Goal: Task Accomplishment & Management: Manage account settings

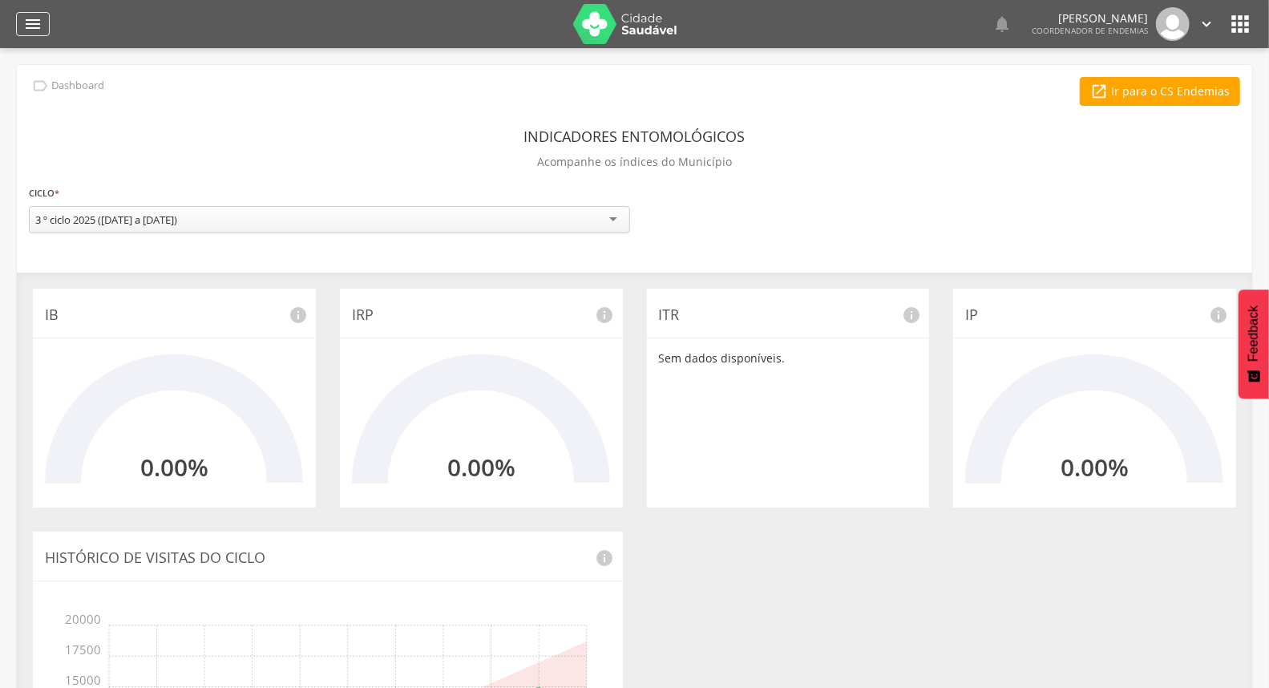
click at [38, 30] on icon "" at bounding box center [32, 23] width 19 height 19
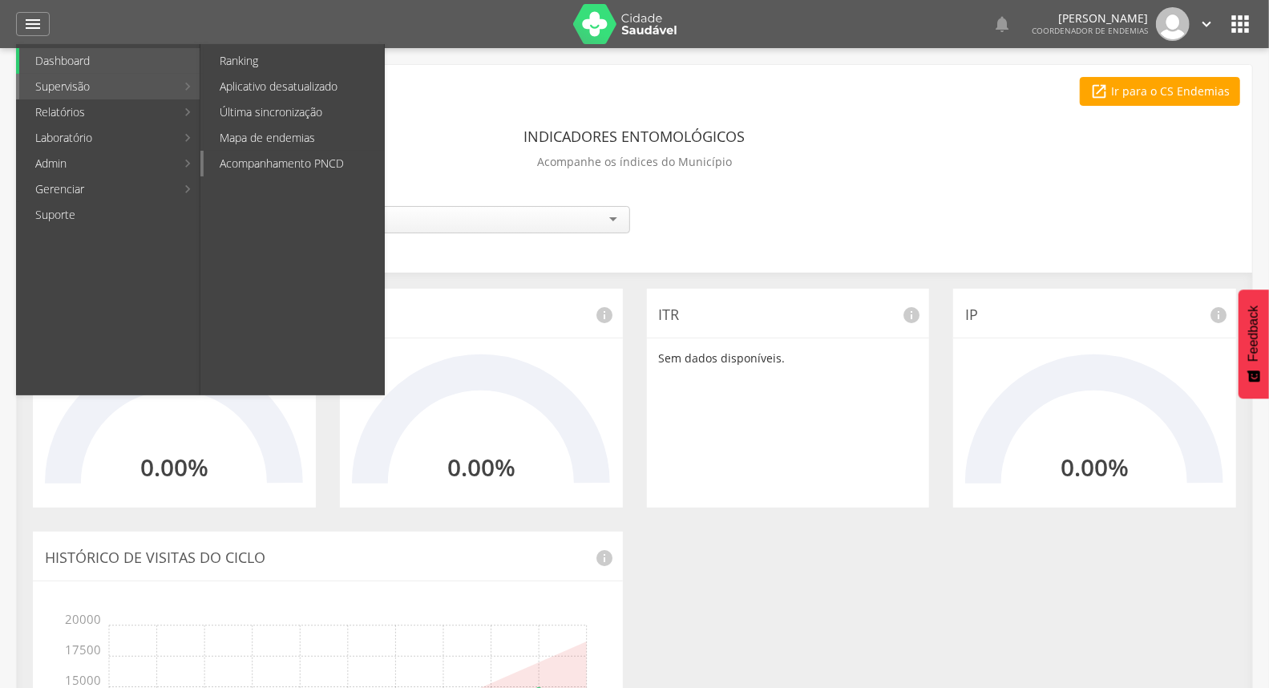
click at [310, 156] on link "Acompanhamento PNCD" at bounding box center [294, 164] width 180 height 26
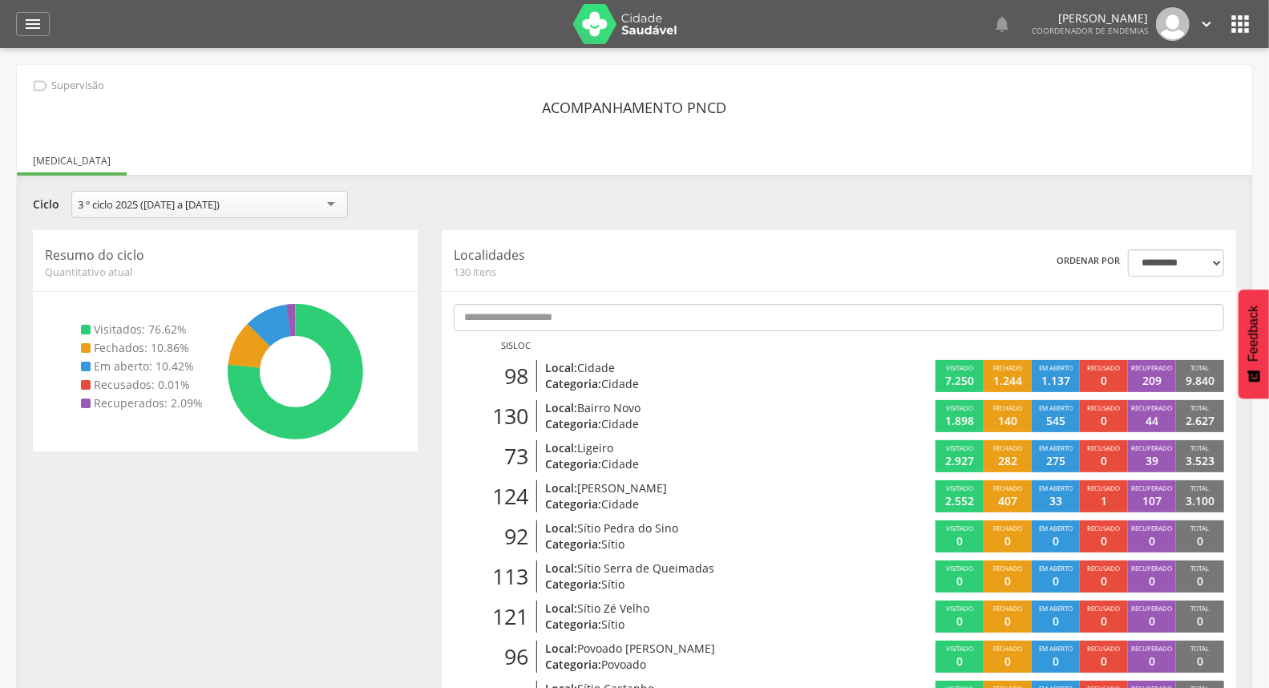
click at [1200, 26] on icon "" at bounding box center [1207, 24] width 18 height 18
click at [940, 154] on ul "[MEDICAL_DATA]" at bounding box center [635, 161] width 1236 height 14
click at [25, 30] on icon "" at bounding box center [32, 23] width 19 height 19
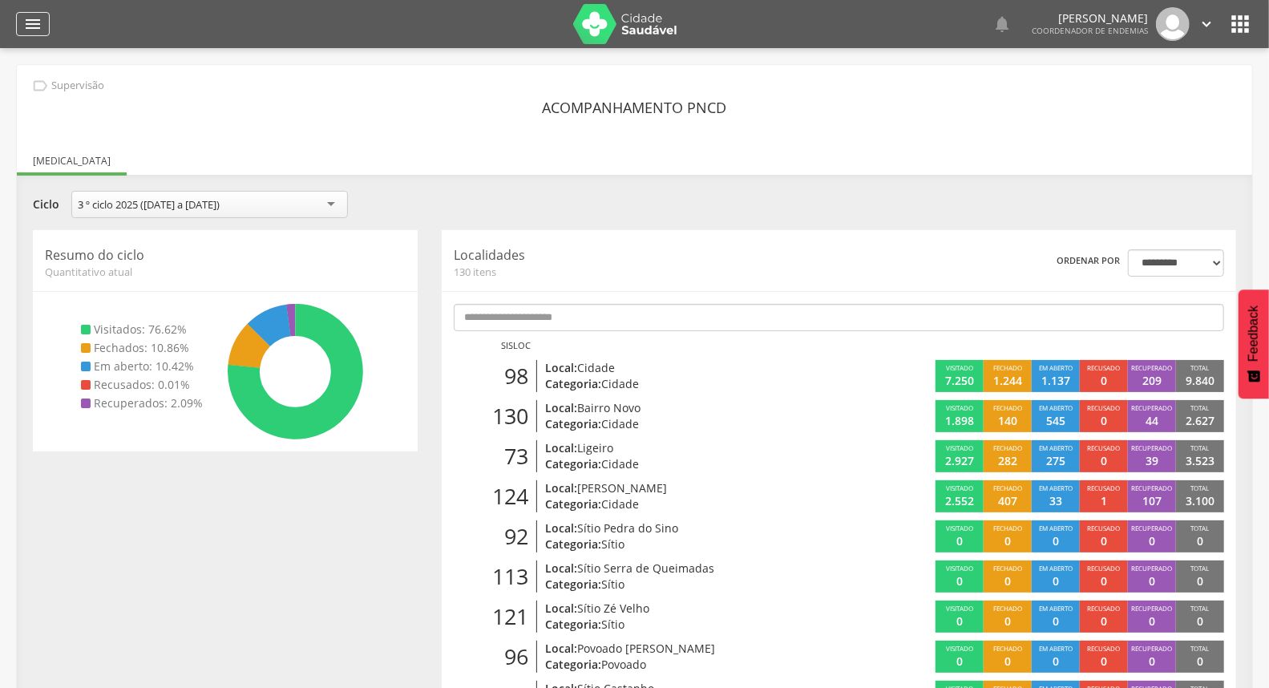
click at [41, 20] on icon "" at bounding box center [32, 23] width 19 height 19
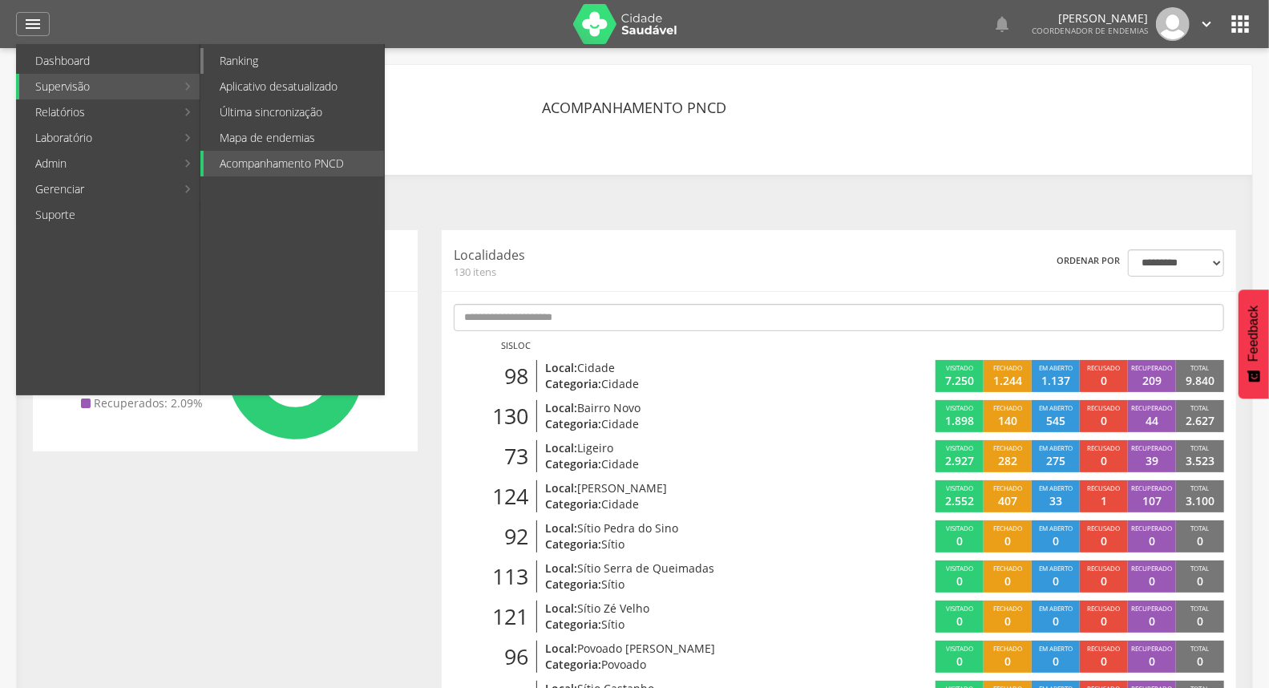
click at [258, 56] on link "Ranking" at bounding box center [294, 61] width 180 height 26
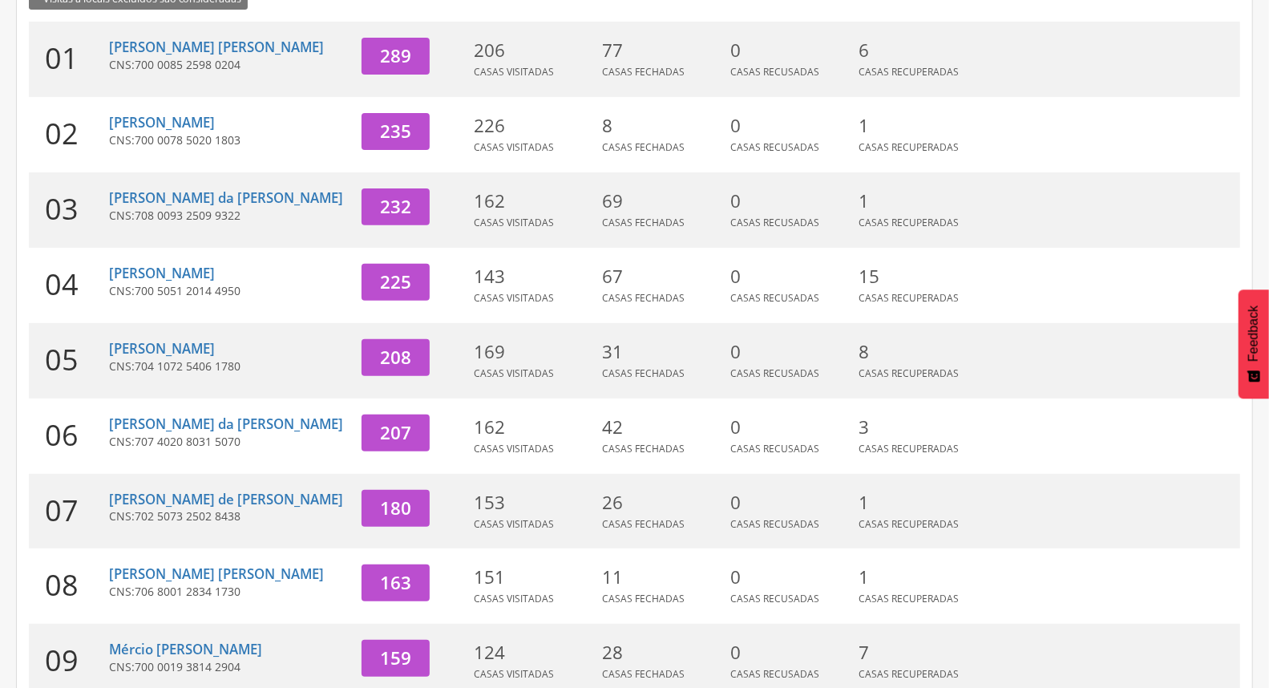
scroll to position [425, 0]
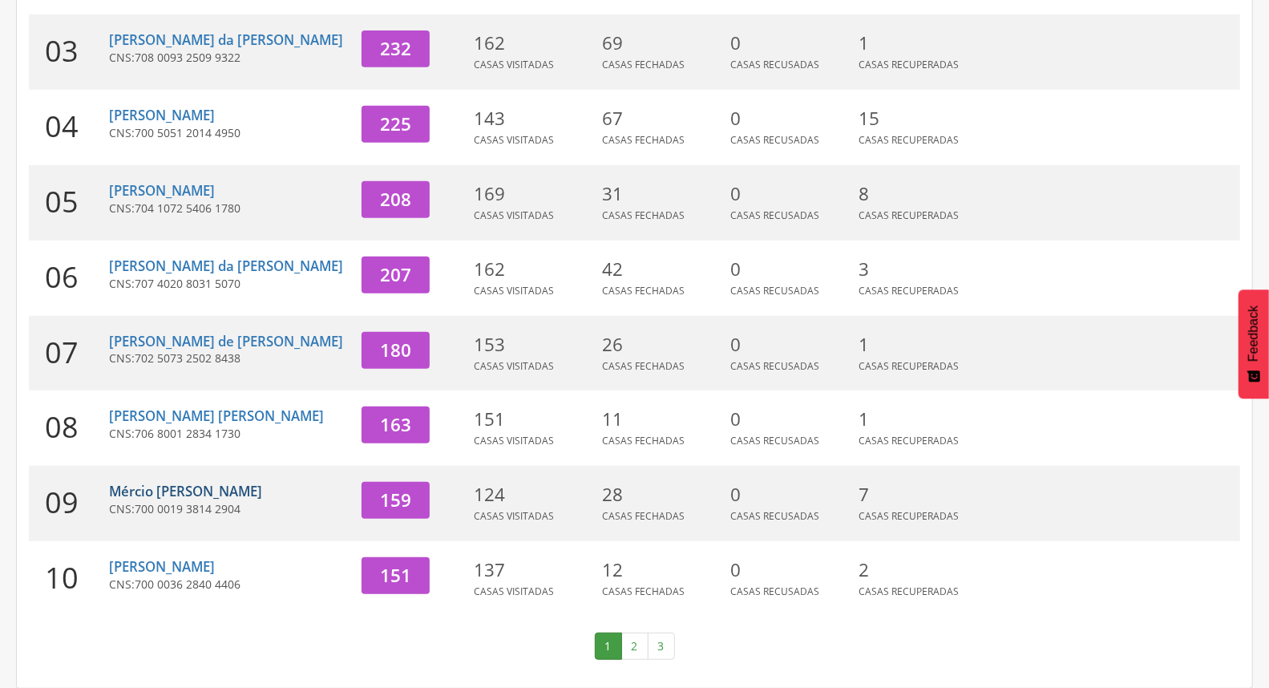
click at [211, 485] on link "Mércio Emiliano Tavares" at bounding box center [185, 491] width 153 height 18
type input "**********"
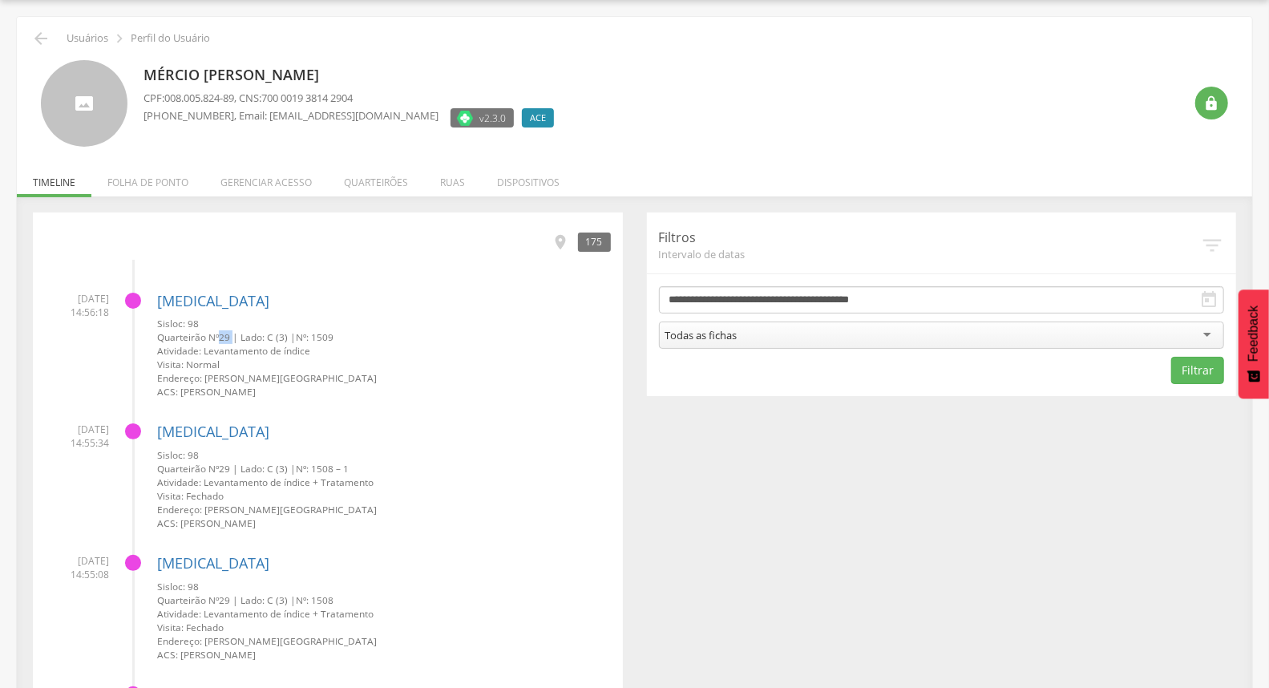
drag, startPoint x: 233, startPoint y: 337, endPoint x: 223, endPoint y: 337, distance: 10.4
click at [217, 337] on small "Quarteirão Nº 29 | Lado: C (3) | Nº: 1509" at bounding box center [384, 337] width 454 height 14
drag, startPoint x: 291, startPoint y: 339, endPoint x: 277, endPoint y: 289, distance: 52.5
click at [250, 332] on span "Lado: C (3) |" at bounding box center [268, 336] width 55 height 13
click at [284, 280] on div "Dengue Sisloc: 98 Quarteirão Nº 29 | Lado: C (3) | Nº: 1509 Atividade: Levantam…" at bounding box center [384, 339] width 454 height 119
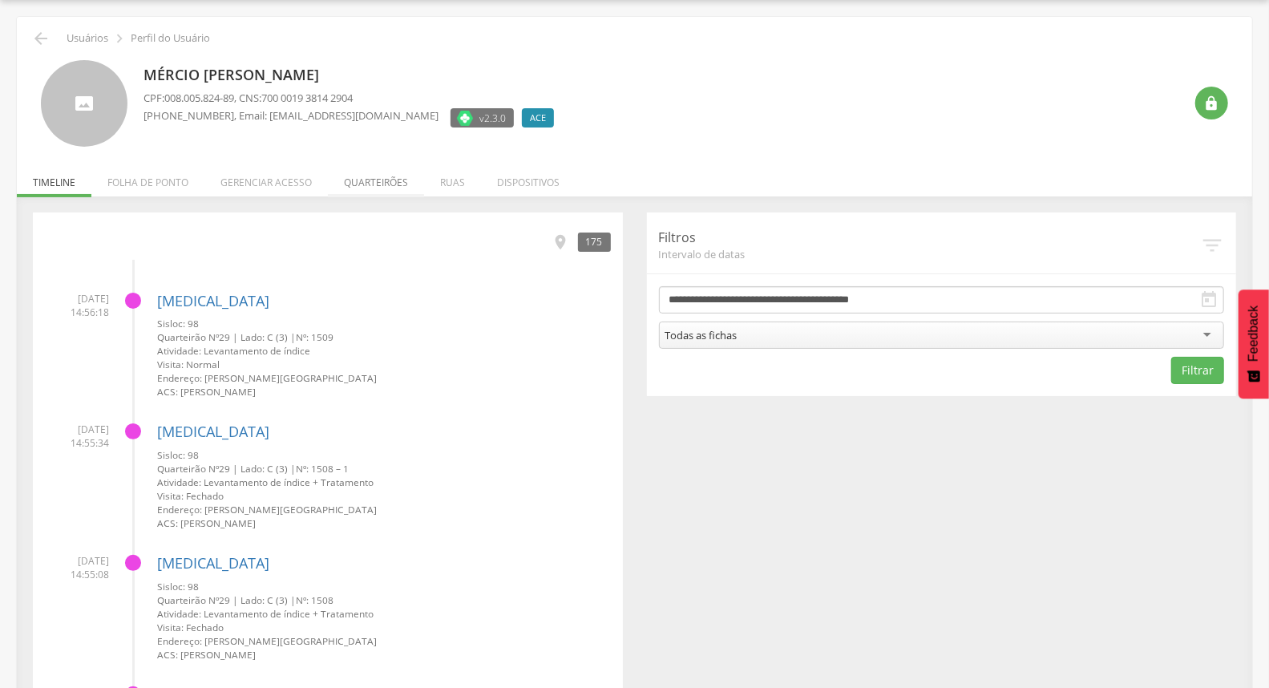
click at [369, 188] on li "Quarteirões" at bounding box center [376, 179] width 96 height 38
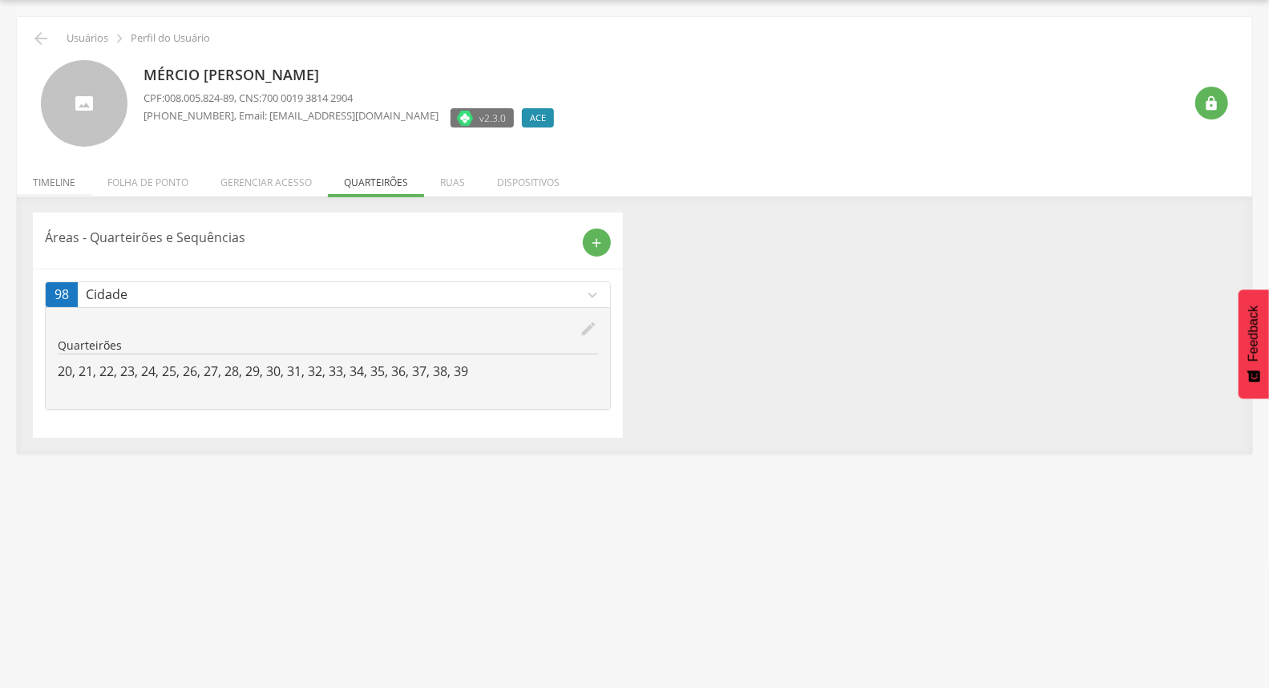
click at [38, 180] on li "Timeline" at bounding box center [54, 179] width 75 height 38
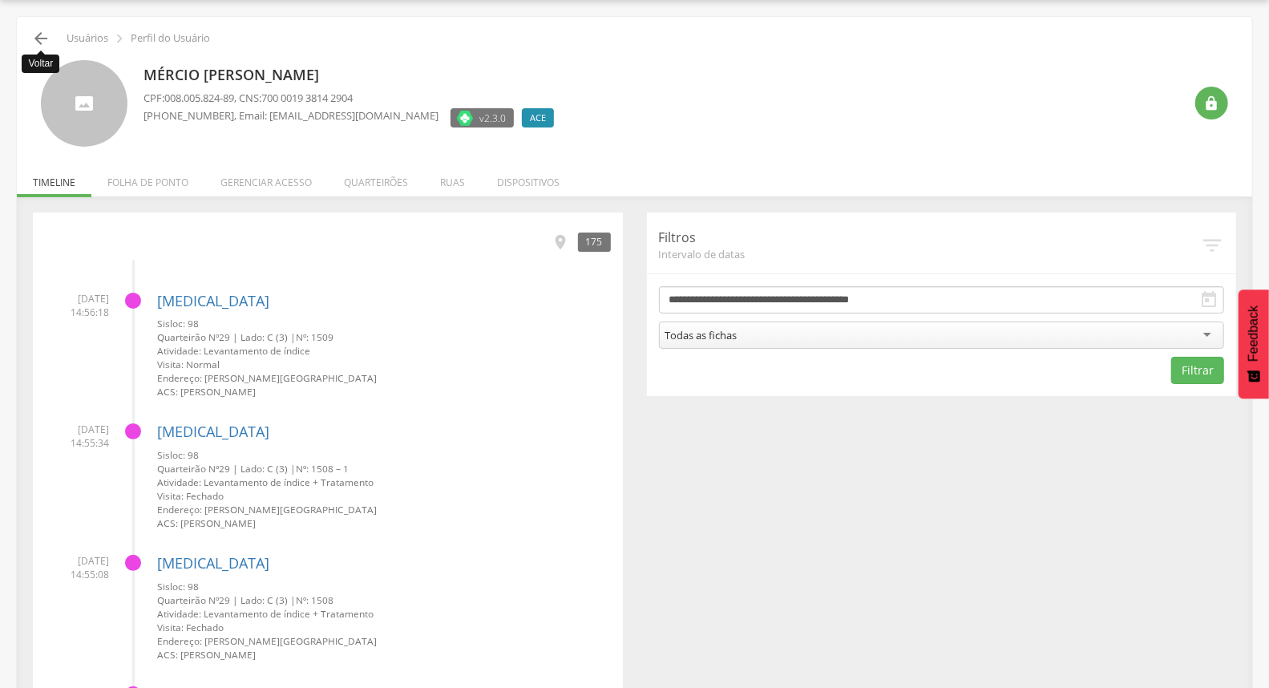
click at [36, 30] on icon "" at bounding box center [40, 38] width 19 height 19
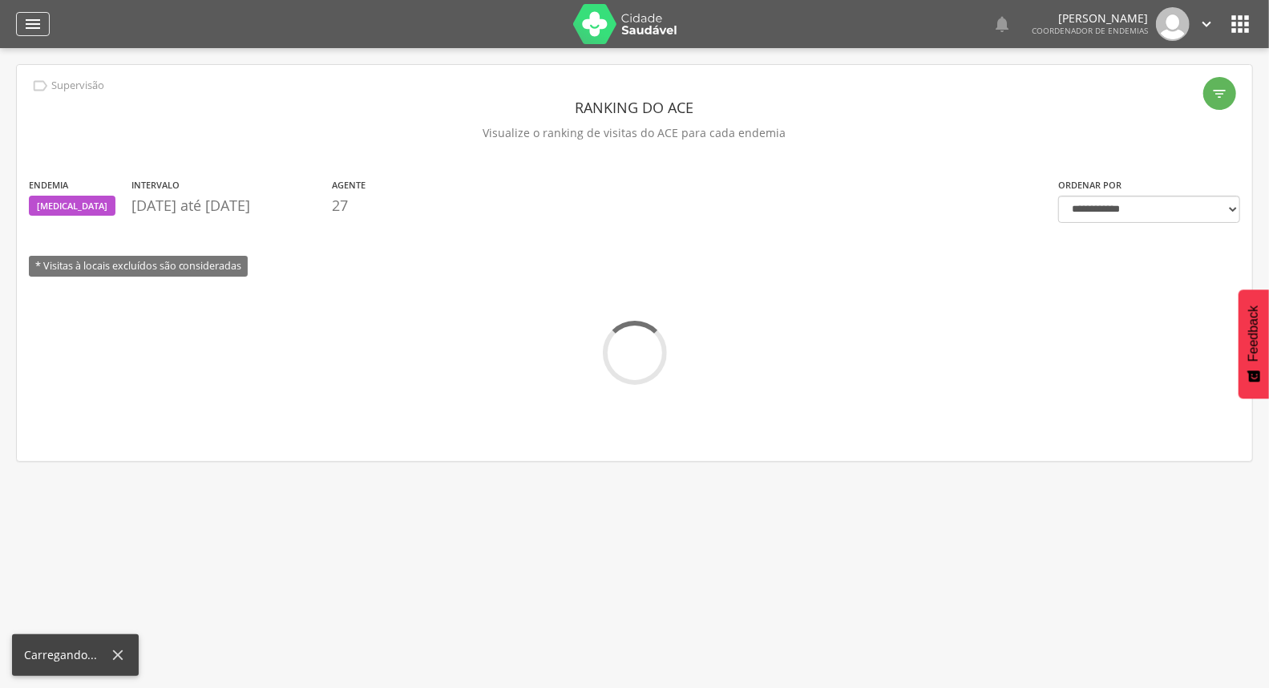
click at [37, 34] on div "" at bounding box center [33, 24] width 34 height 24
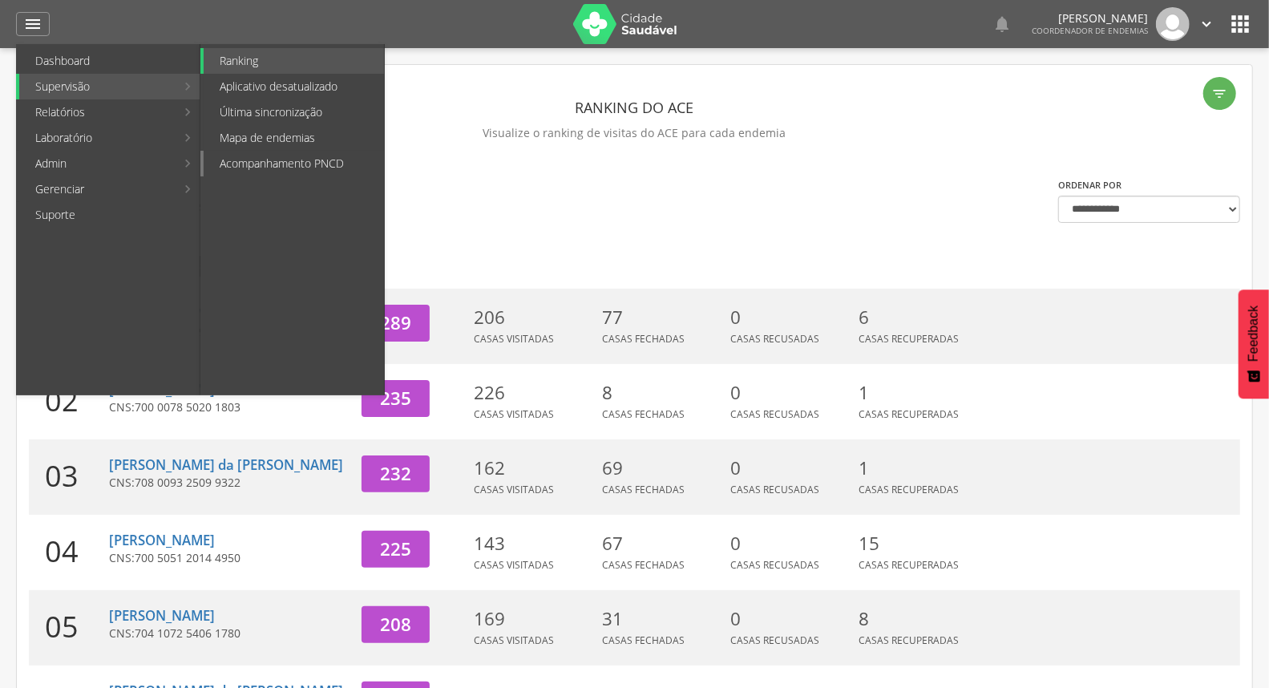
click at [267, 160] on link "Acompanhamento PNCD" at bounding box center [294, 164] width 180 height 26
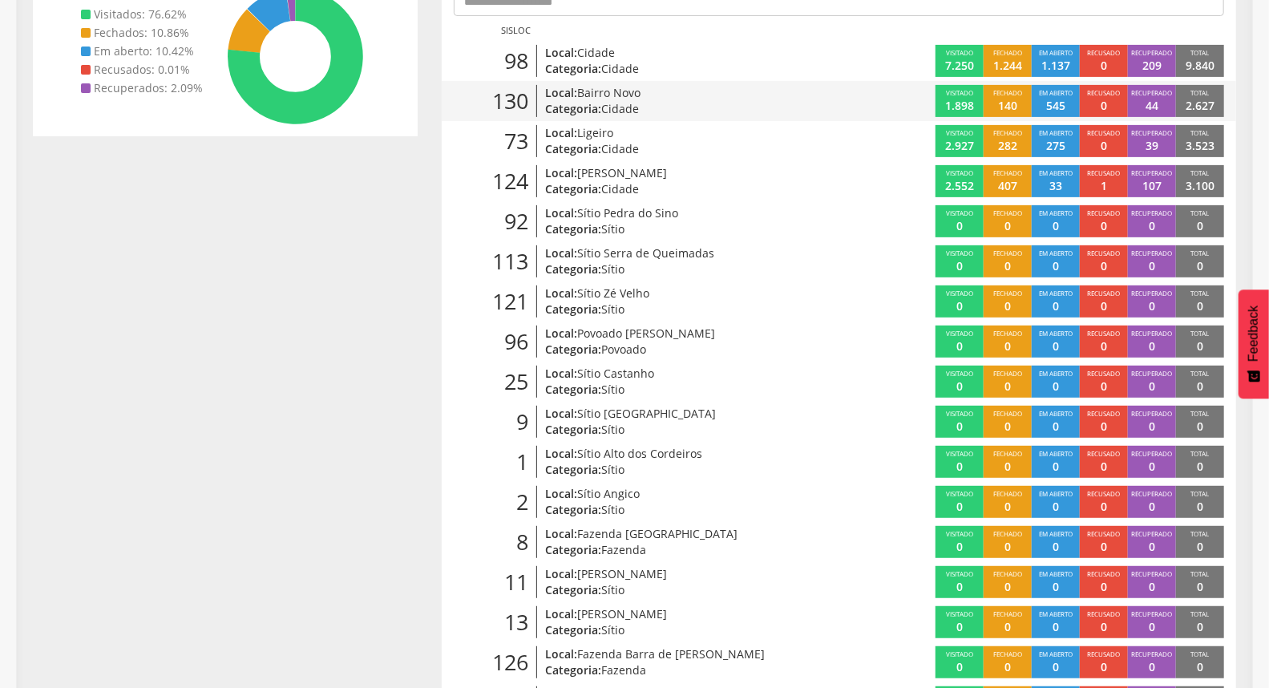
scroll to position [137, 0]
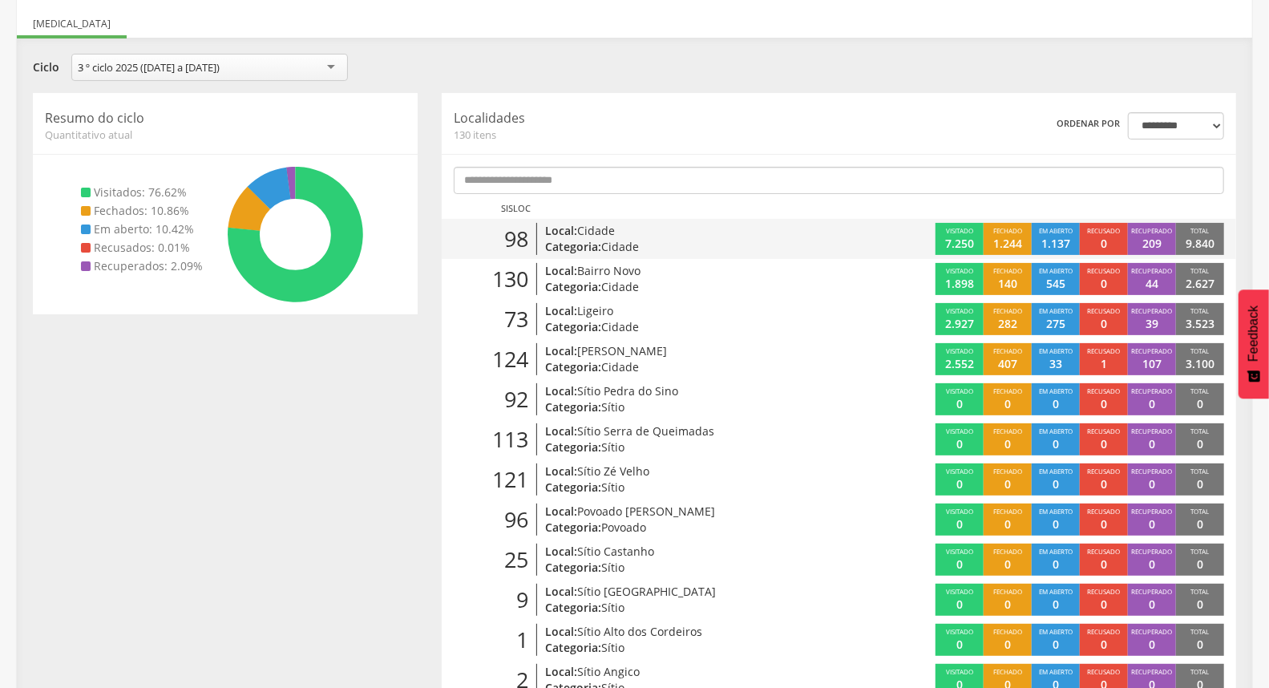
click at [707, 237] on p "Local: Cidade" at bounding box center [674, 231] width 259 height 16
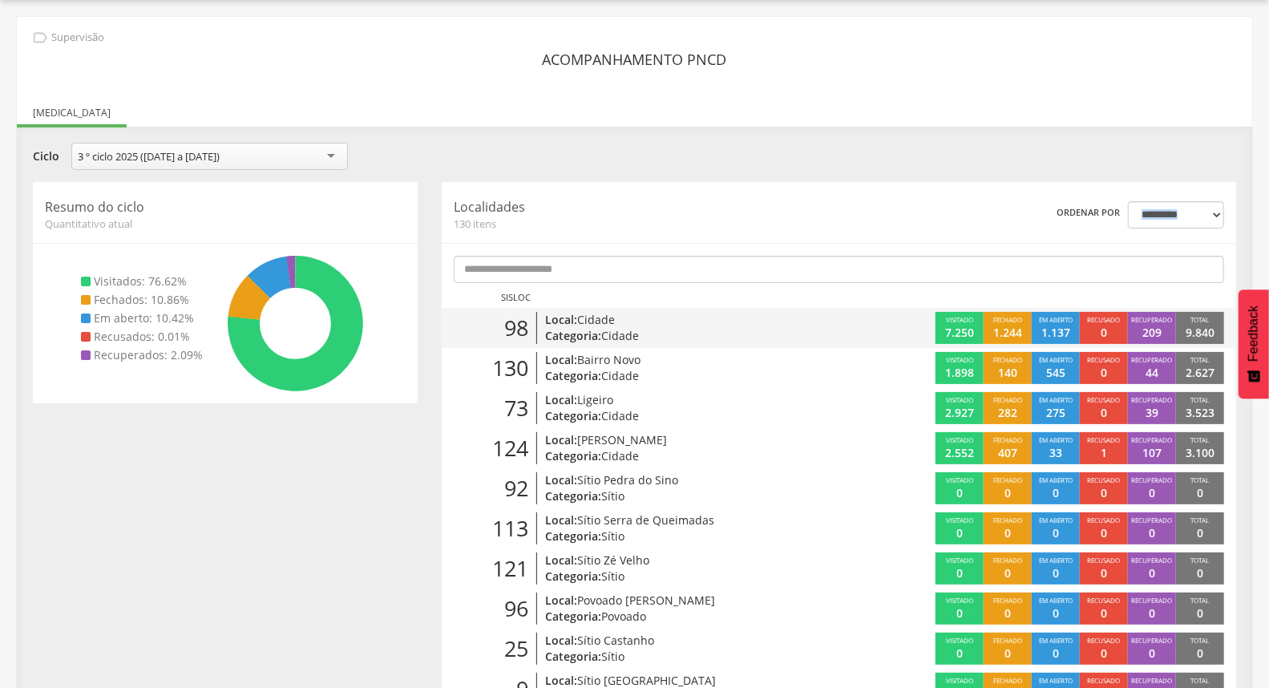
click at [707, 243] on hr at bounding box center [839, 243] width 795 height 1
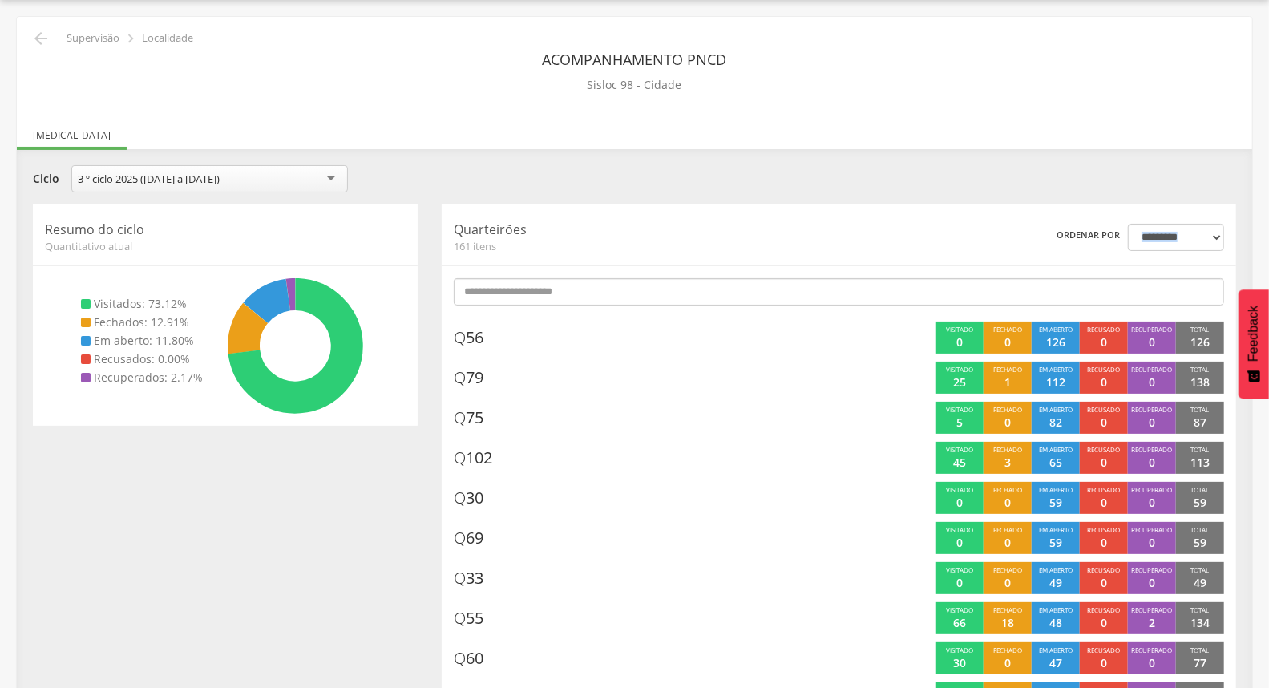
scroll to position [137, 0]
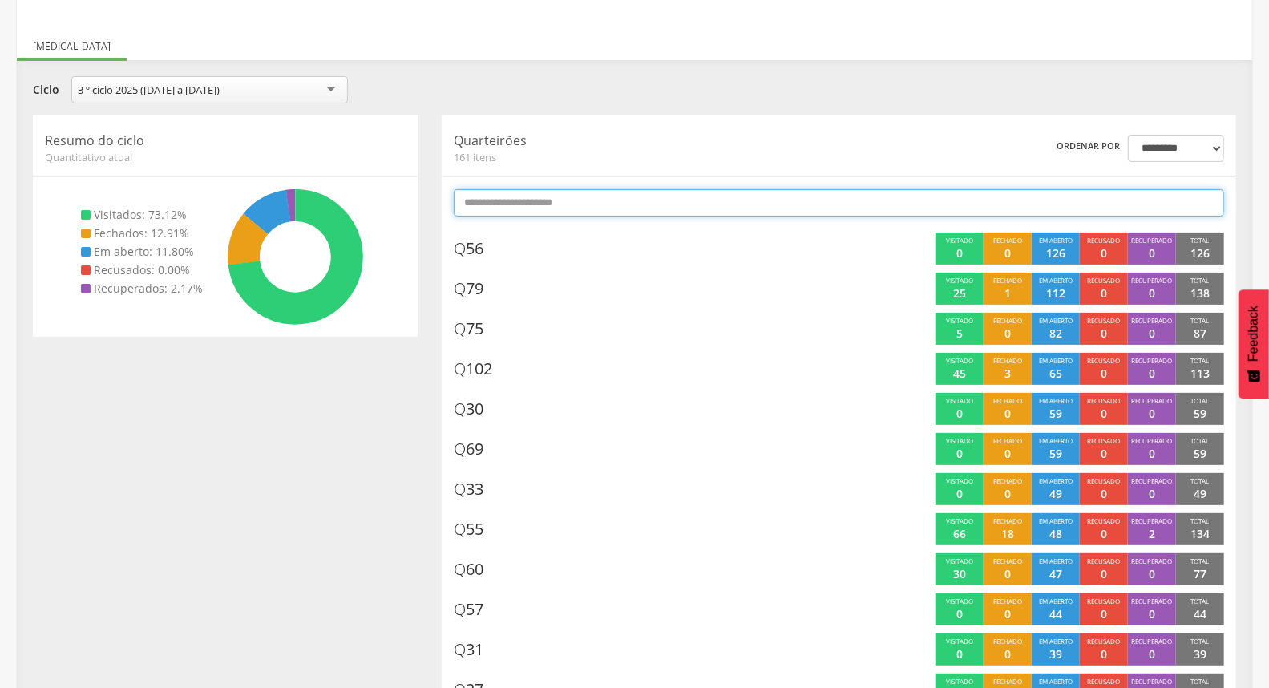
click at [811, 204] on input "text" at bounding box center [839, 202] width 771 height 27
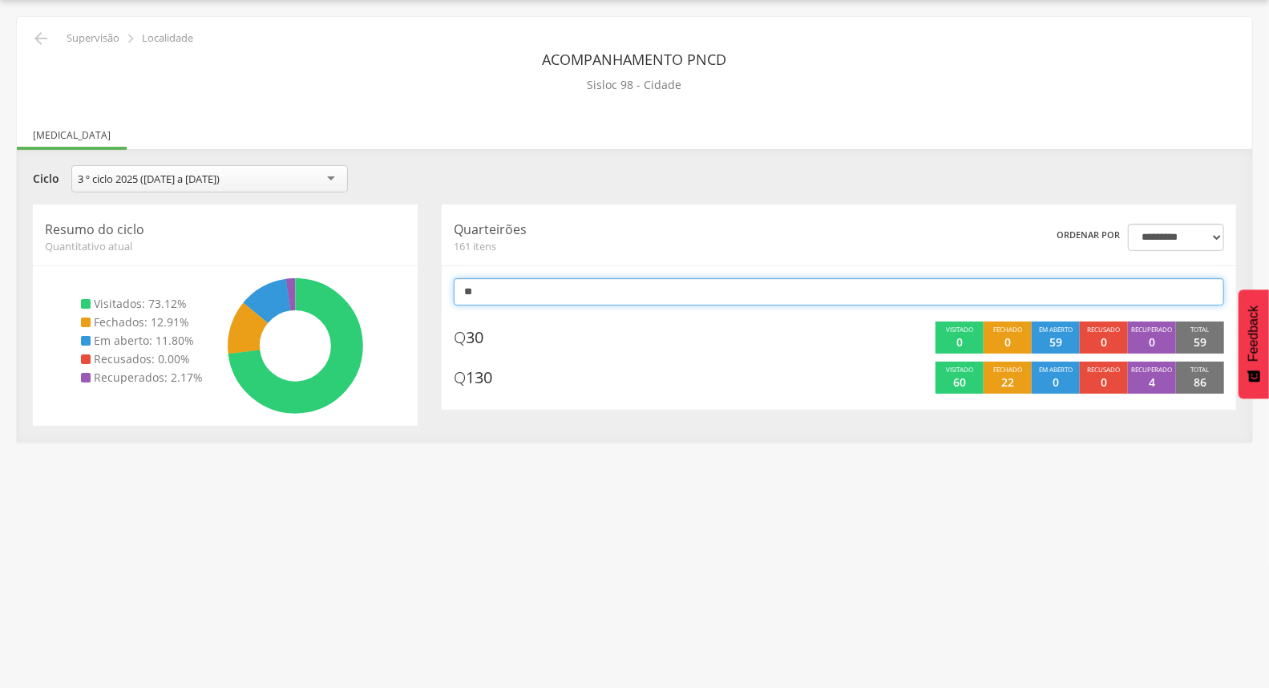
type input "*"
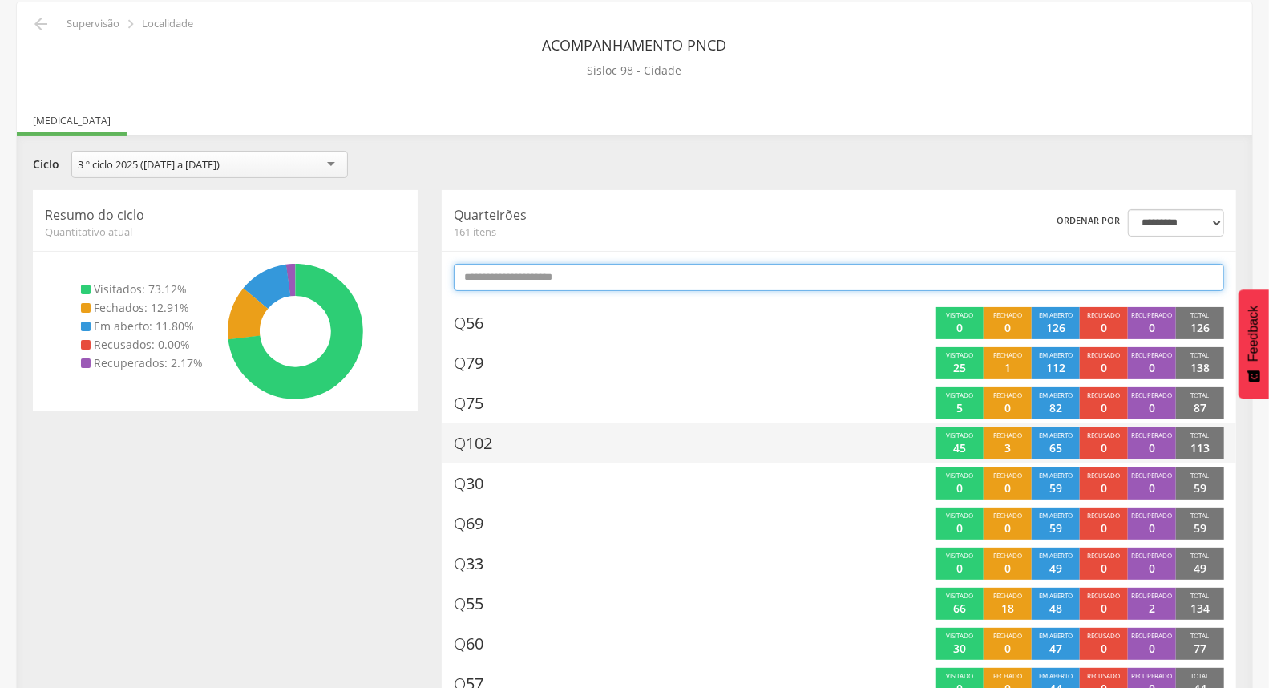
scroll to position [0, 0]
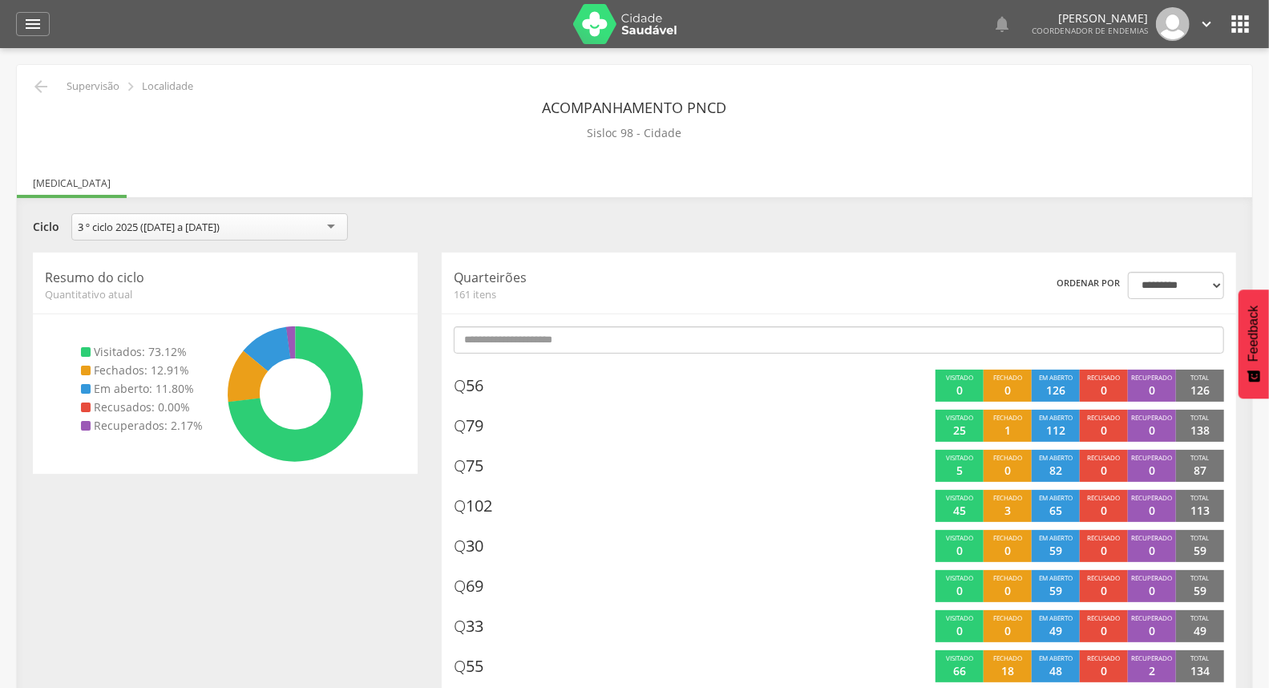
click at [795, 237] on div "**********" at bounding box center [635, 228] width 1228 height 31
click at [35, 84] on icon "" at bounding box center [40, 86] width 19 height 19
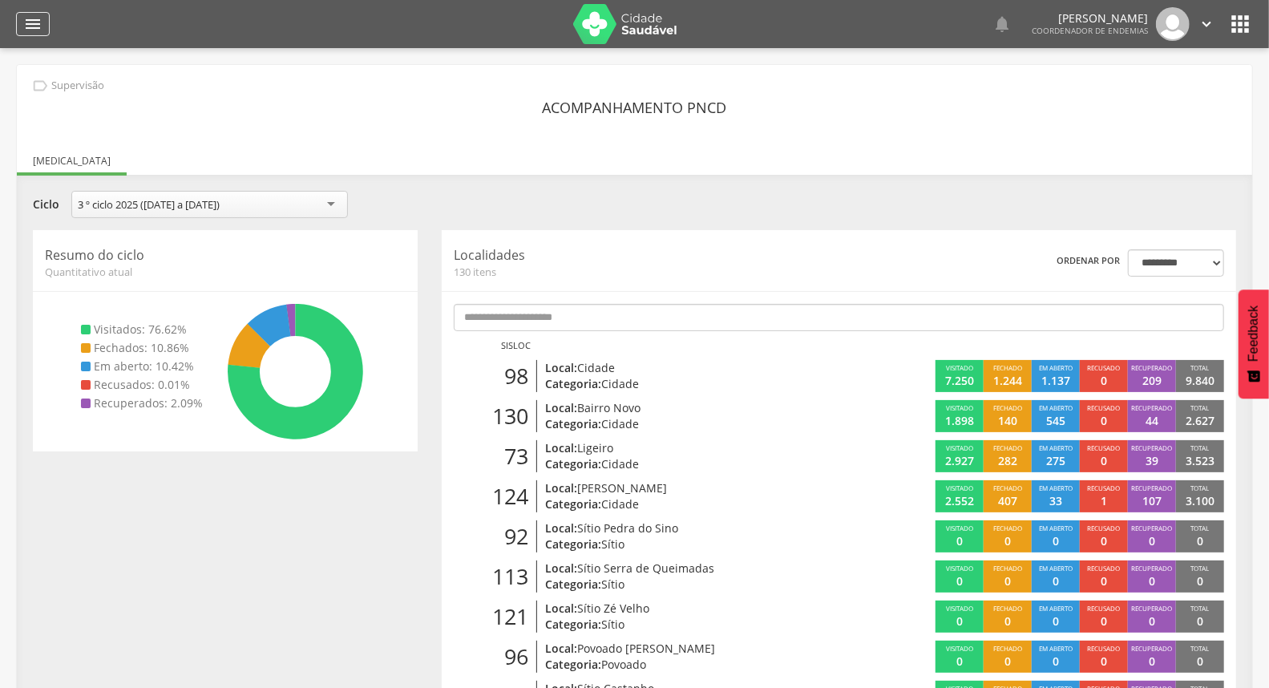
click at [38, 25] on icon "" at bounding box center [32, 23] width 19 height 19
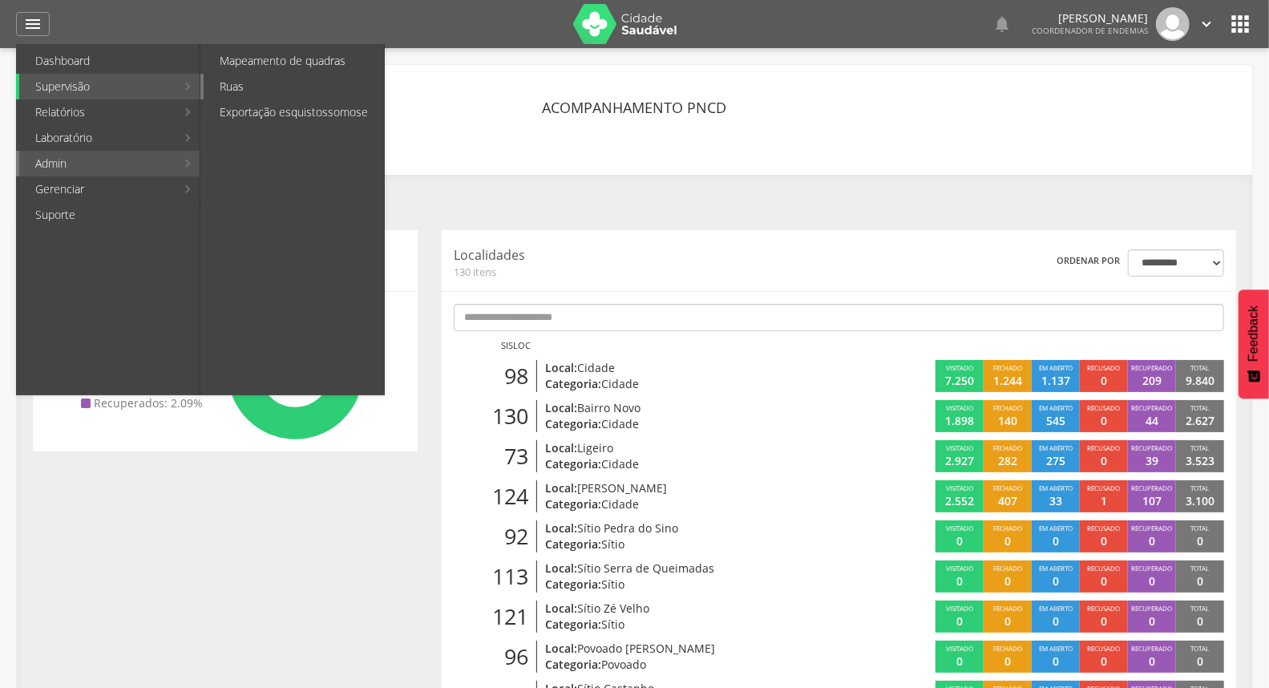
click at [276, 89] on link "Ruas" at bounding box center [294, 87] width 180 height 26
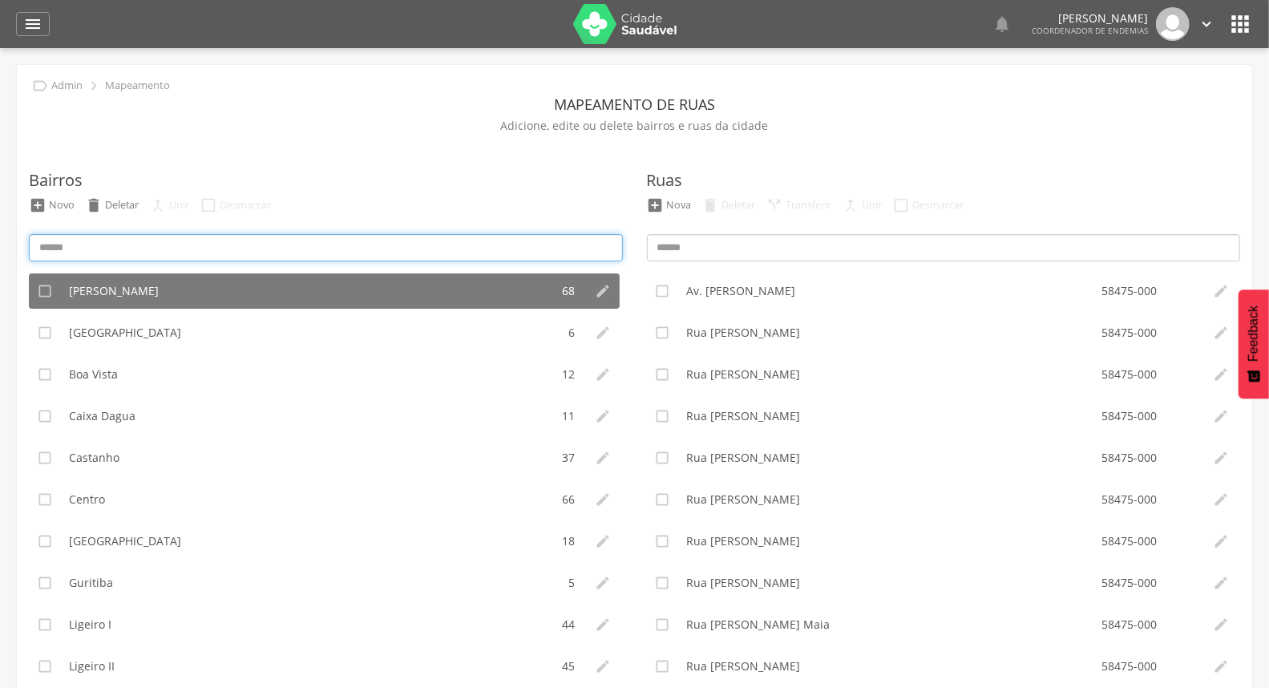
click at [346, 245] on input at bounding box center [326, 247] width 594 height 27
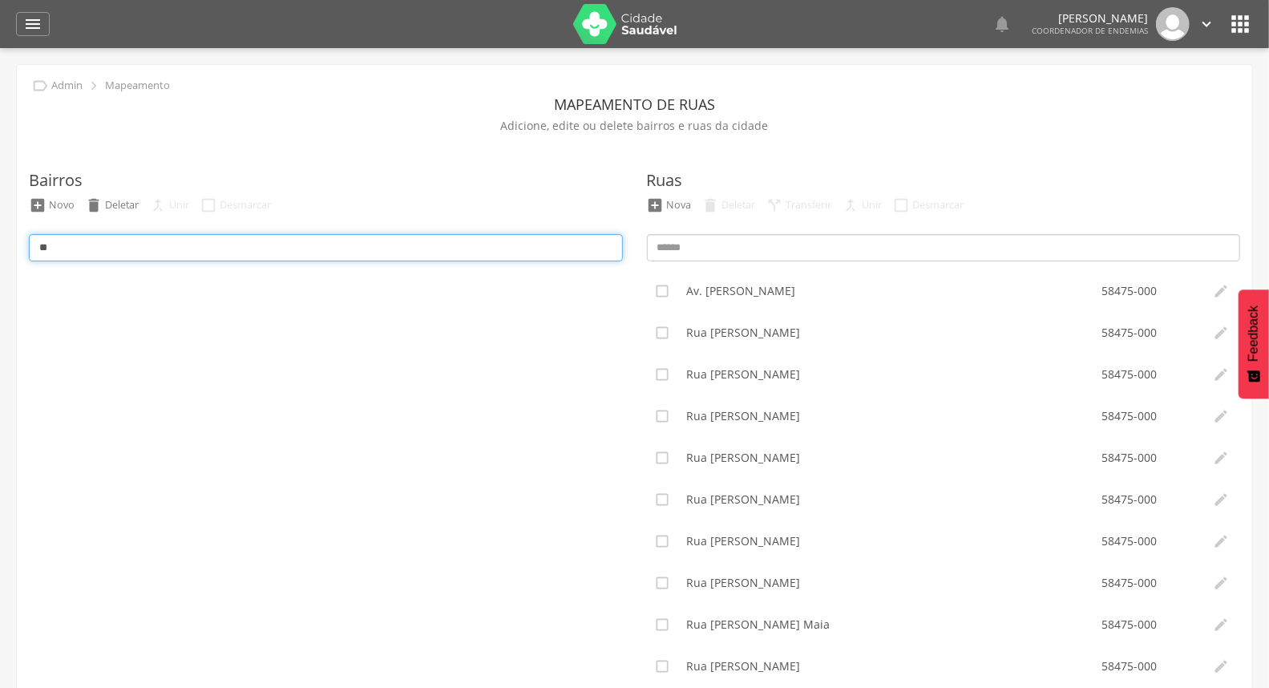
type input "*"
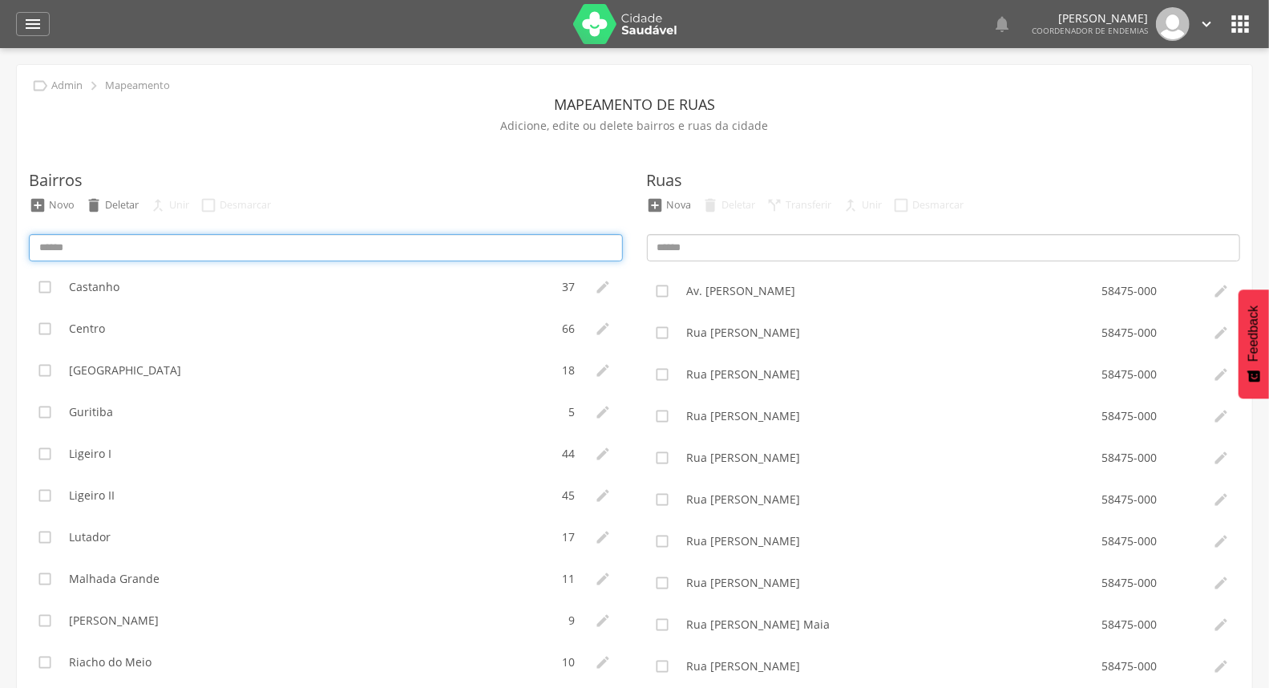
scroll to position [178, 0]
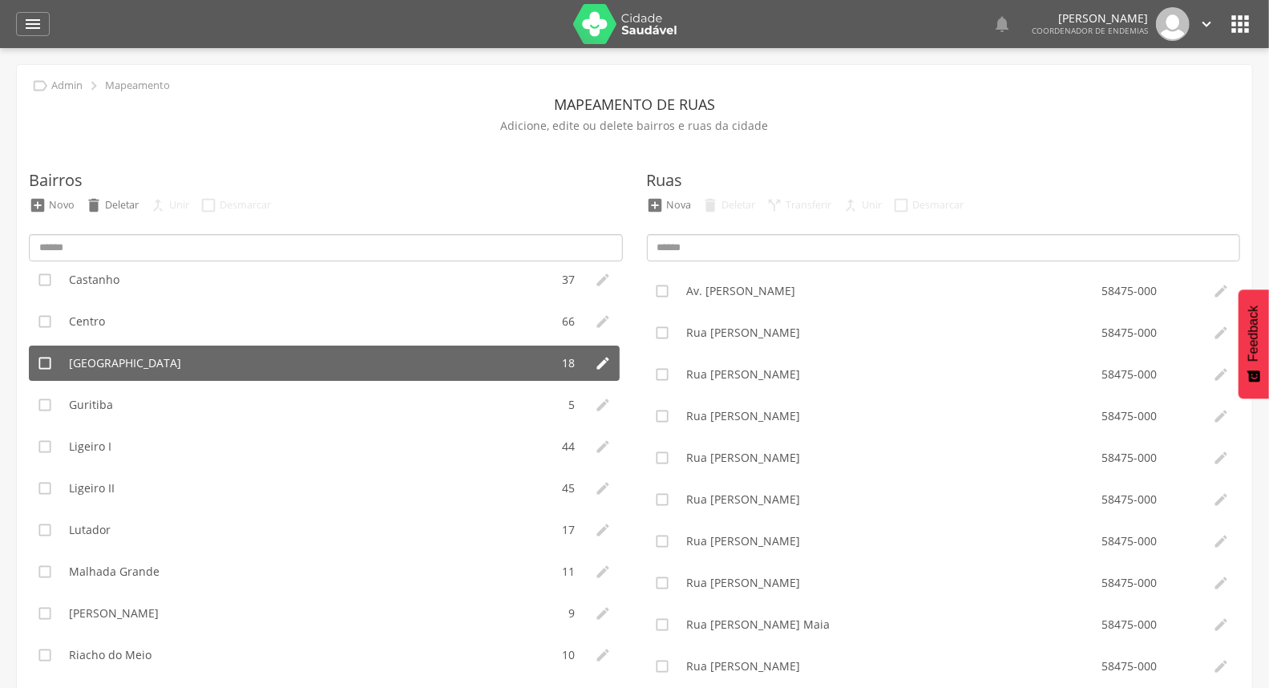
click at [338, 366] on li "Cidade Tião do Rêgo" at bounding box center [306, 363] width 490 height 35
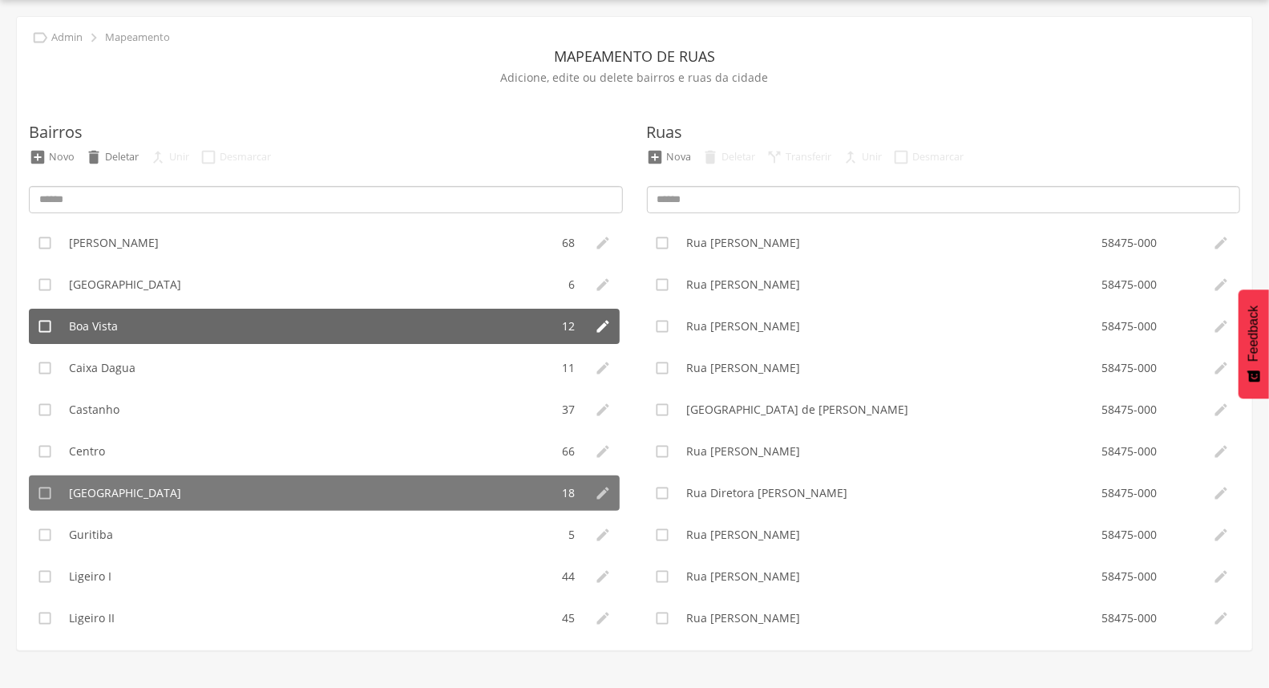
scroll to position [0, 0]
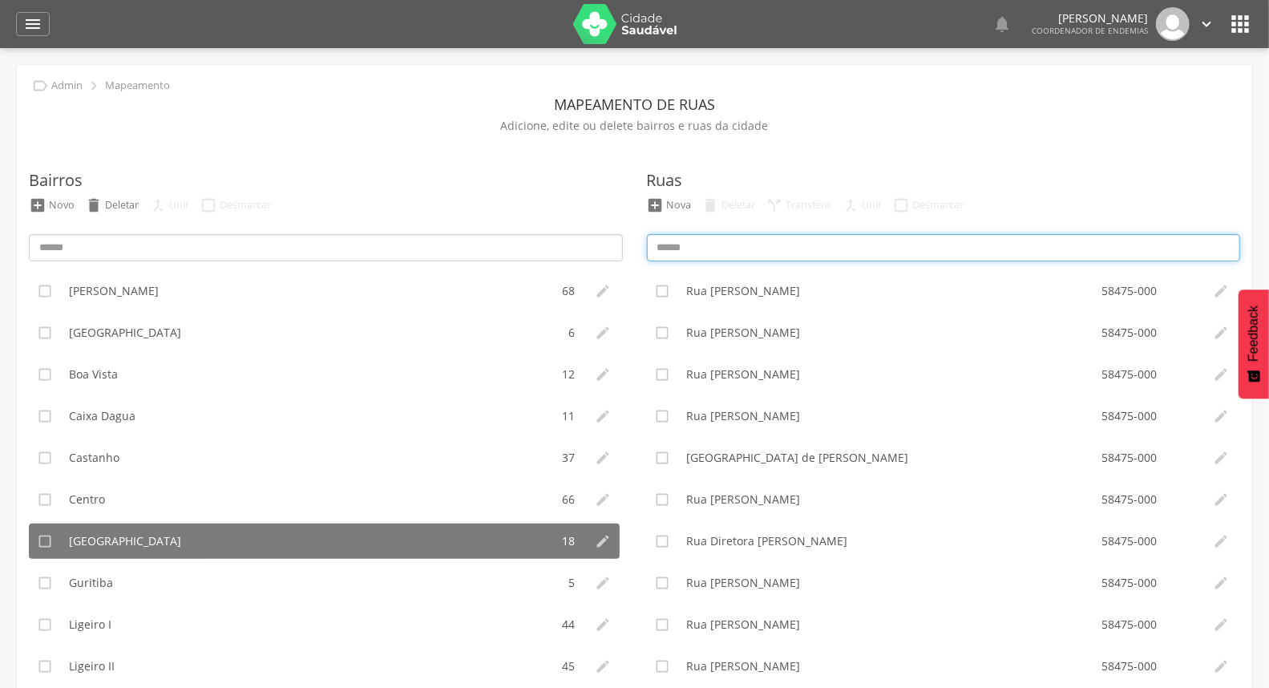
click at [703, 249] on input at bounding box center [944, 247] width 594 height 27
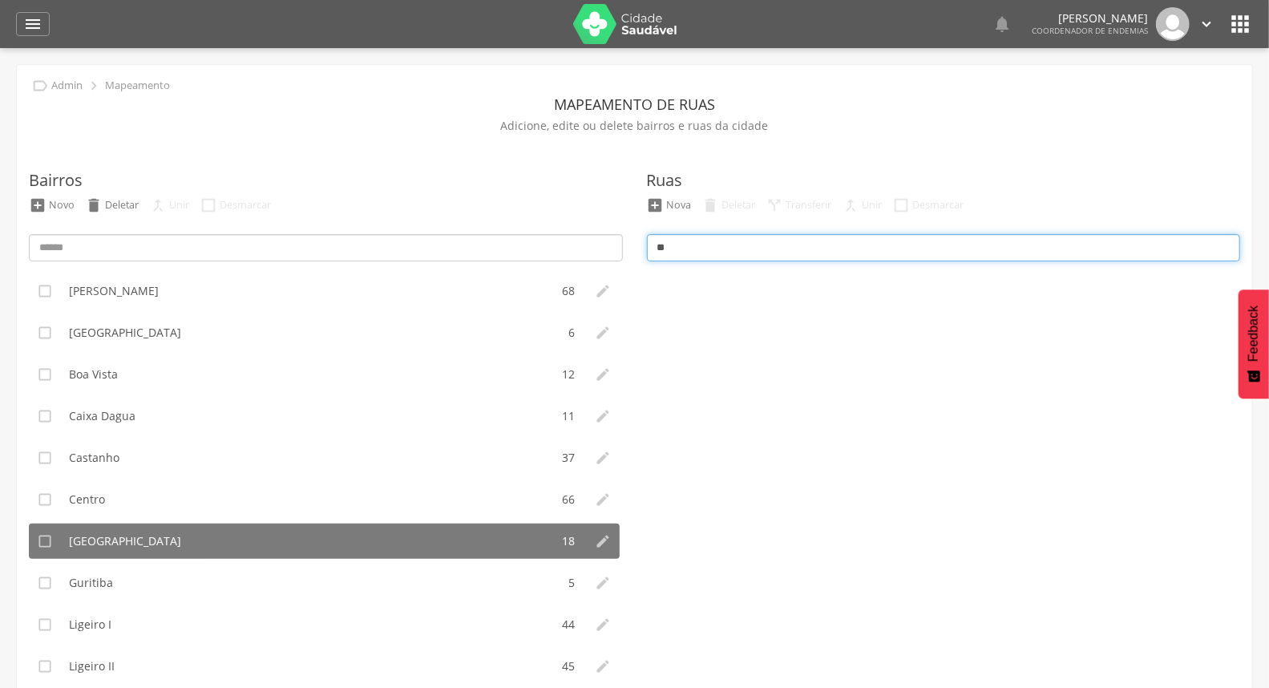
type input "*"
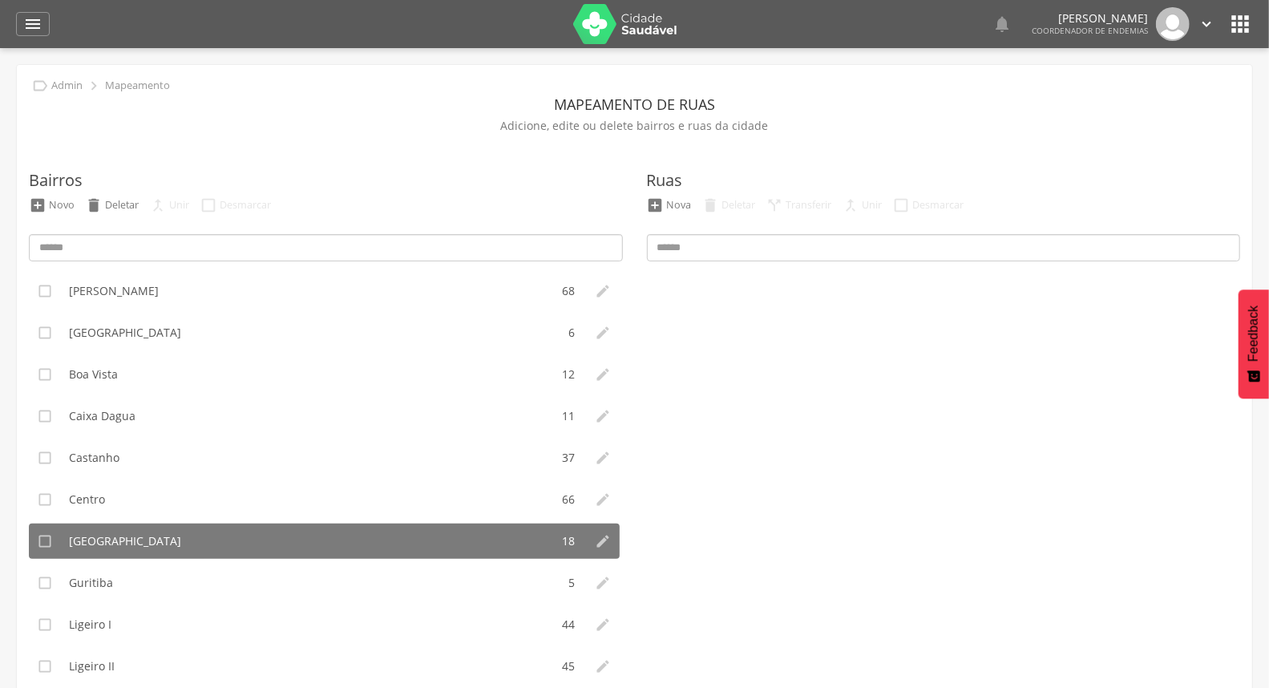
click at [962, 132] on p "Adicione, edite ou delete bairros e ruas da cidade" at bounding box center [634, 126] width 1211 height 22
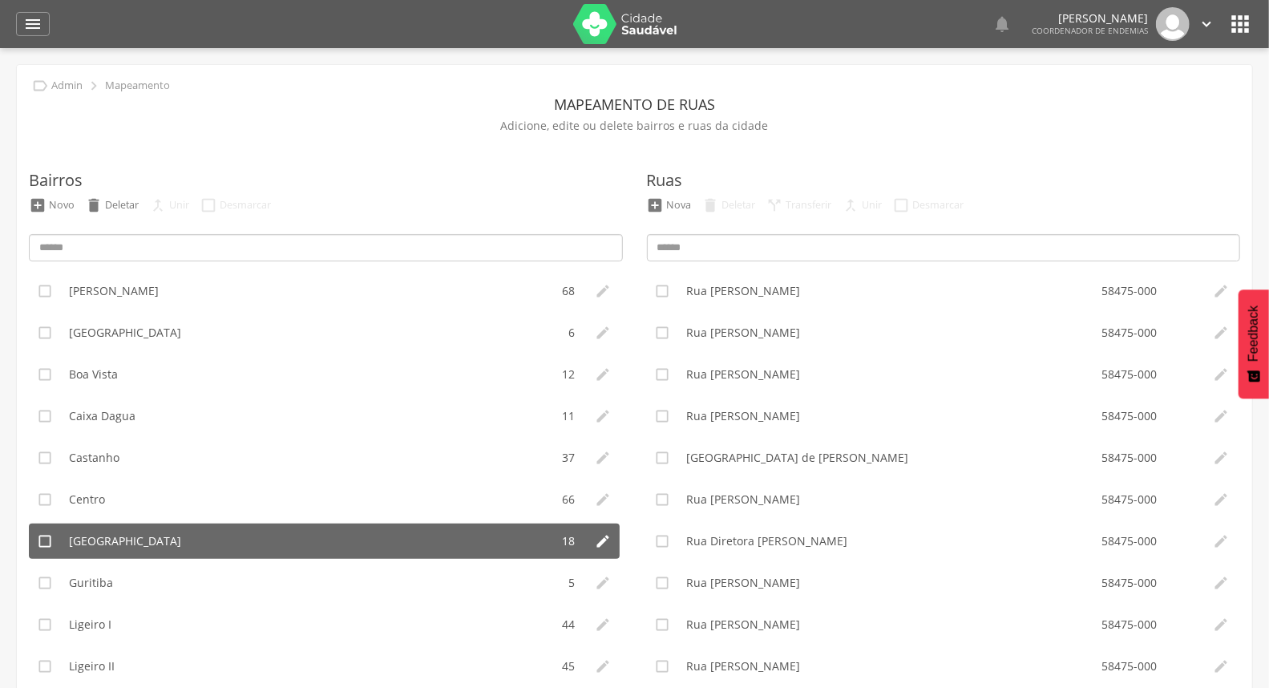
click at [77, 535] on span "Cidade Tião do Rêgo" at bounding box center [125, 541] width 112 height 16
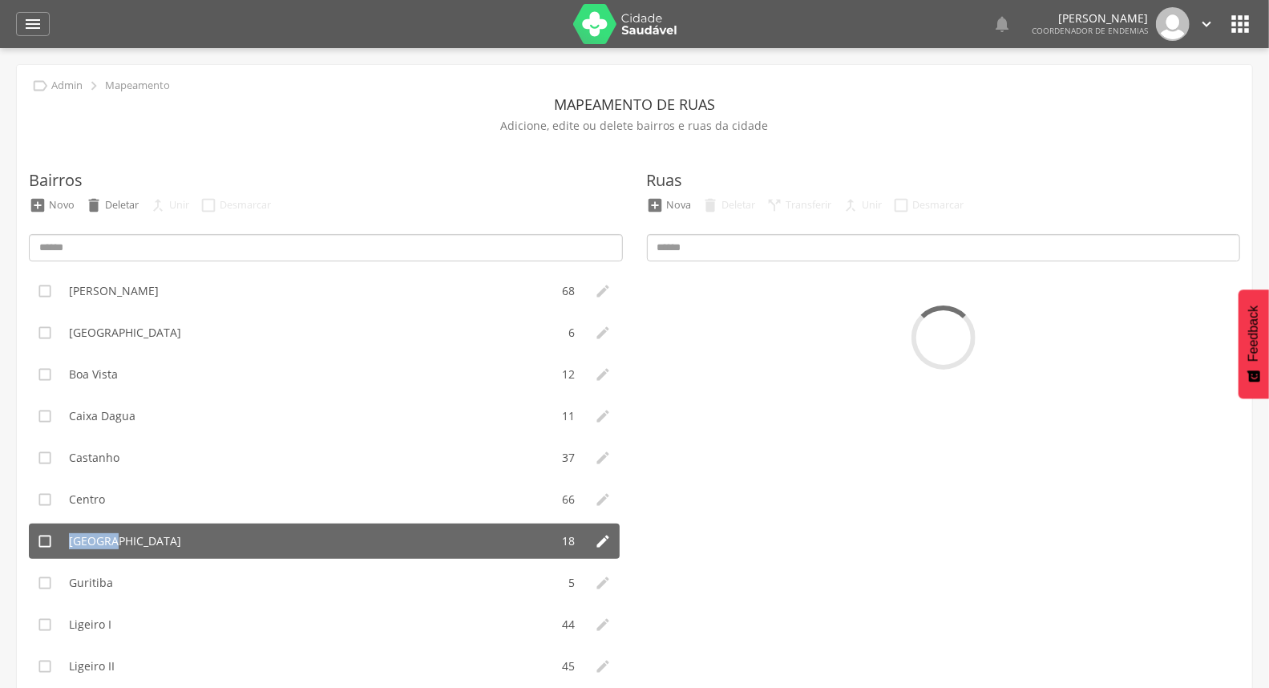
click at [77, 535] on span "Cidade Tião do Rêgo" at bounding box center [125, 541] width 112 height 16
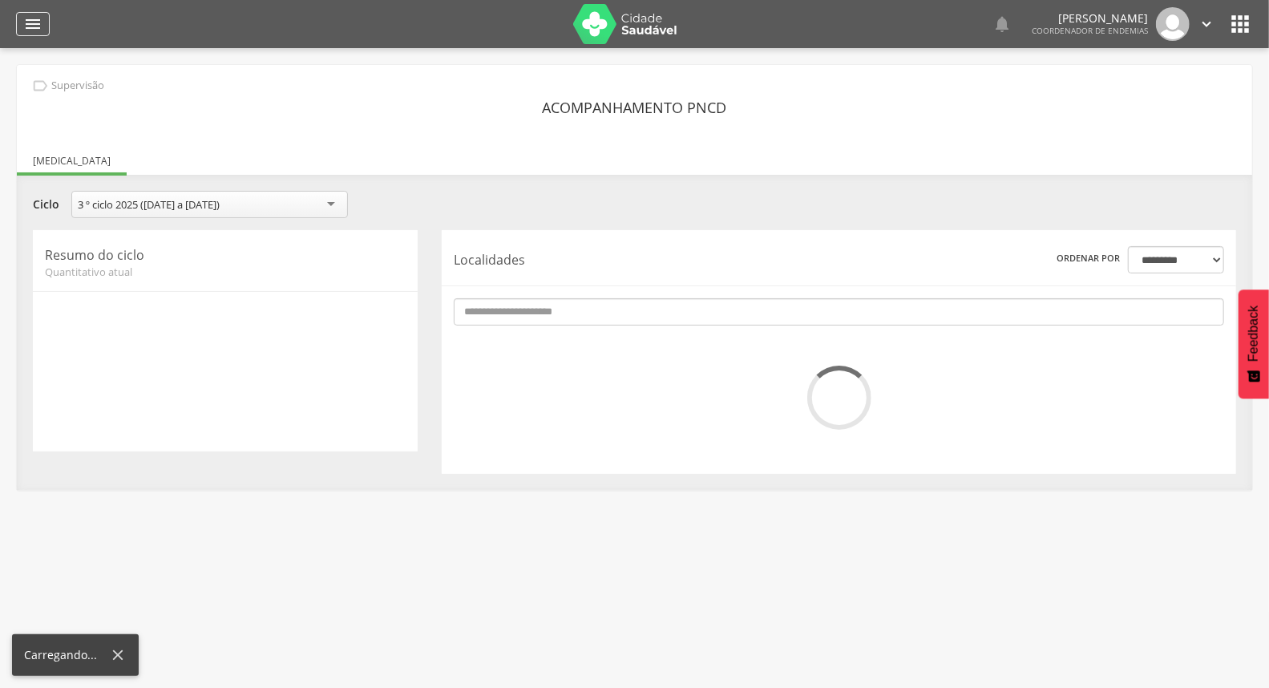
click at [25, 25] on icon "" at bounding box center [32, 23] width 19 height 19
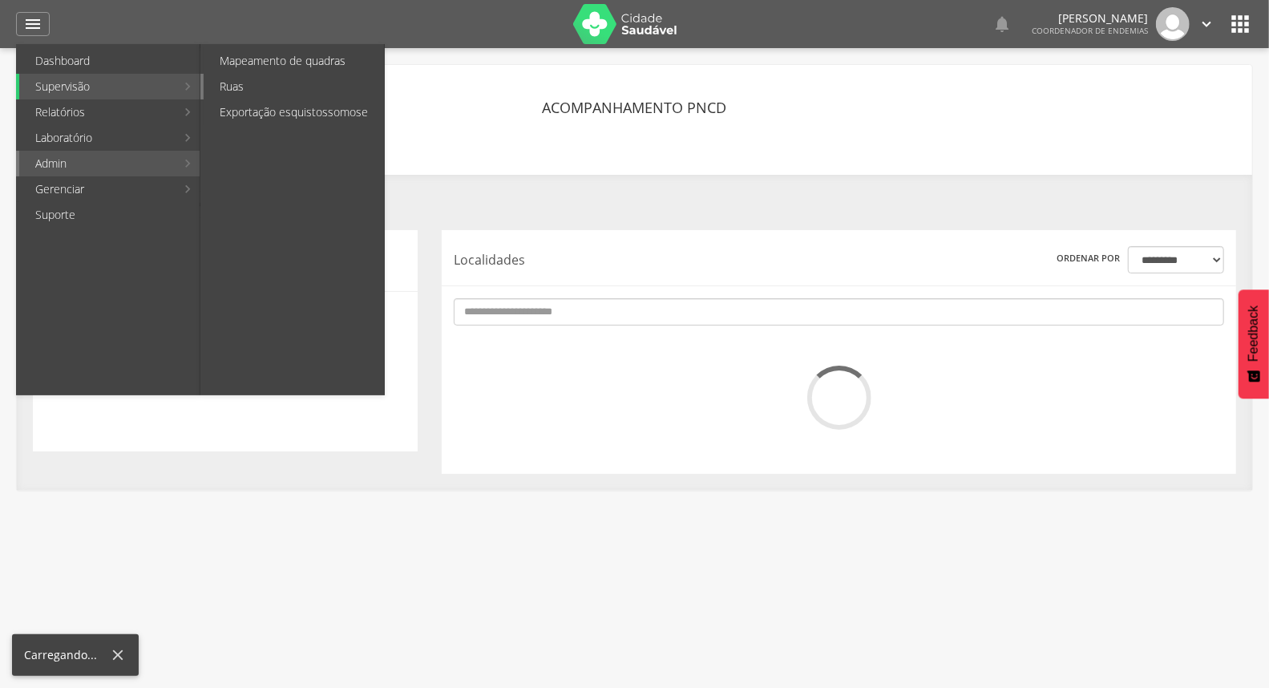
click at [291, 77] on link "Ruas" at bounding box center [294, 87] width 180 height 26
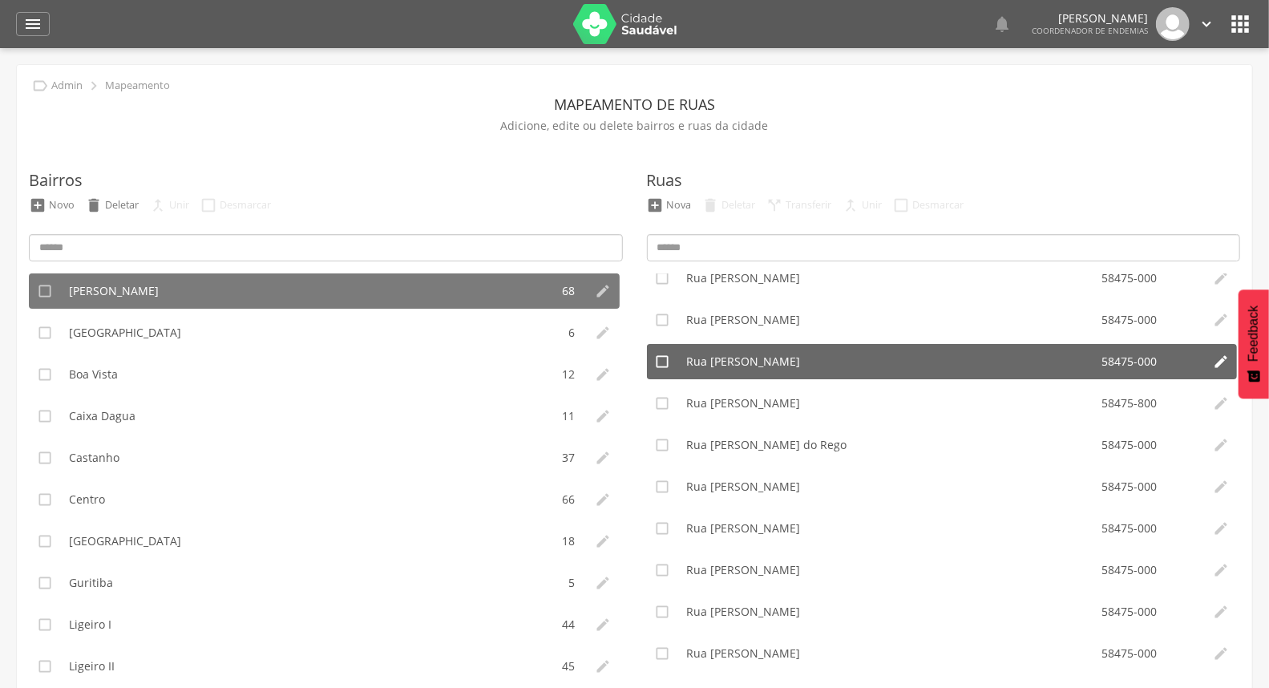
scroll to position [712, 0]
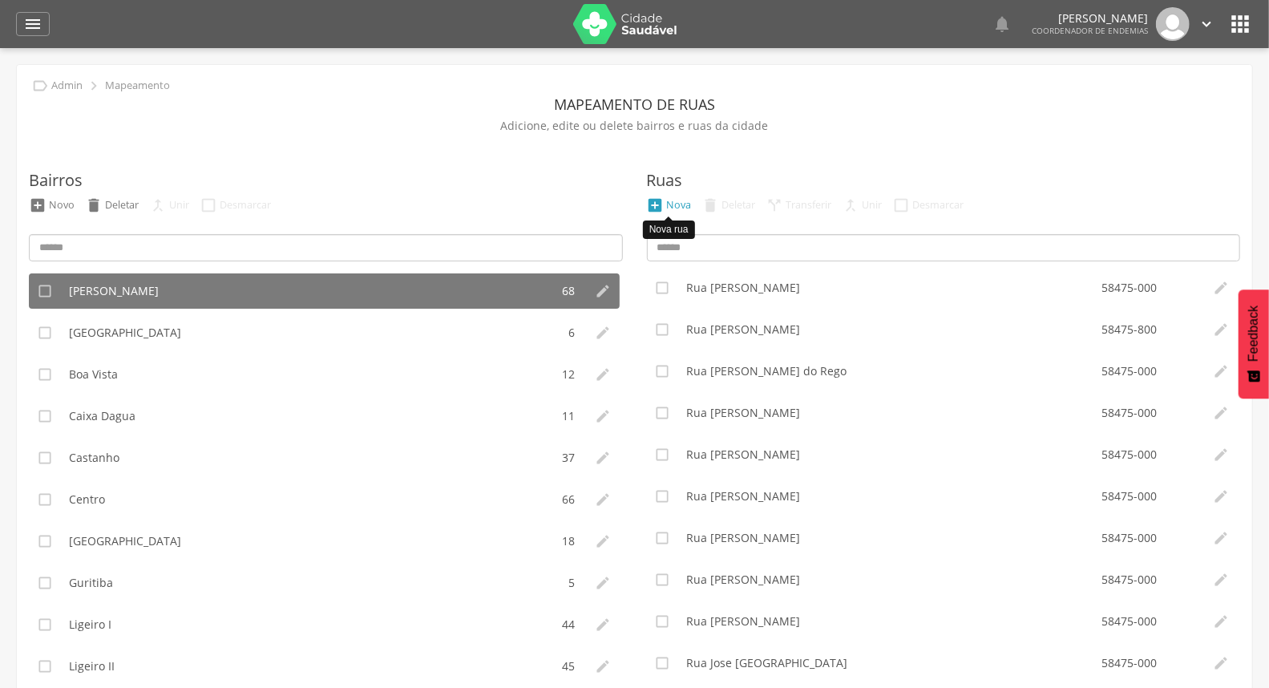
click at [678, 198] on div "Nova" at bounding box center [679, 205] width 25 height 14
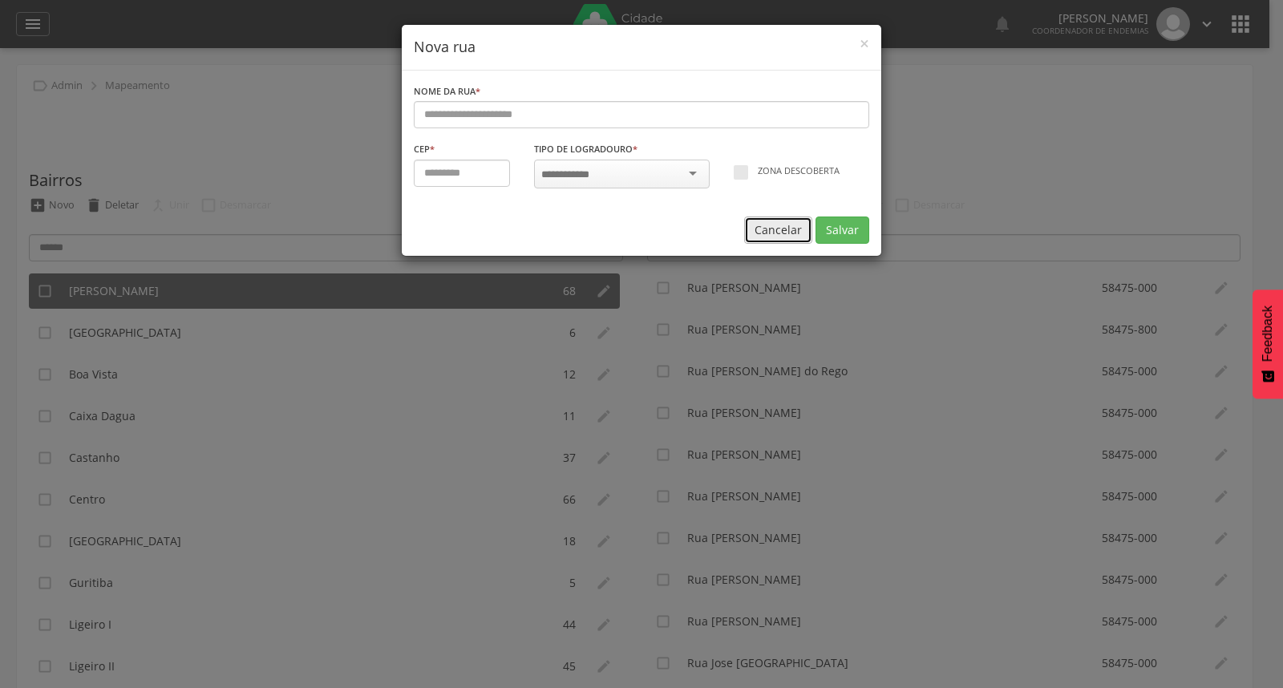
click at [771, 230] on button "Cancelar" at bounding box center [778, 229] width 68 height 27
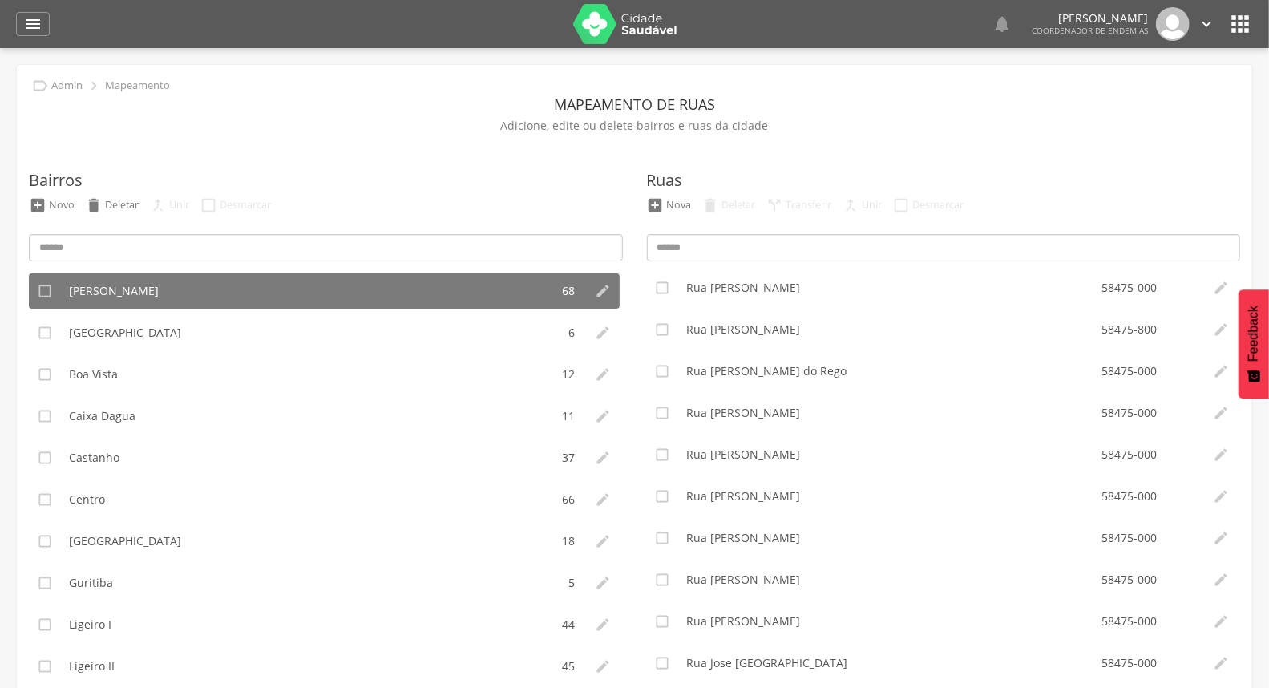
click at [451, 138] on div "Bairros  Novo  Deletar  Unir  Desmarcar  Anibal Teixeira 68   Baixa Verd…" at bounding box center [326, 405] width 594 height 537
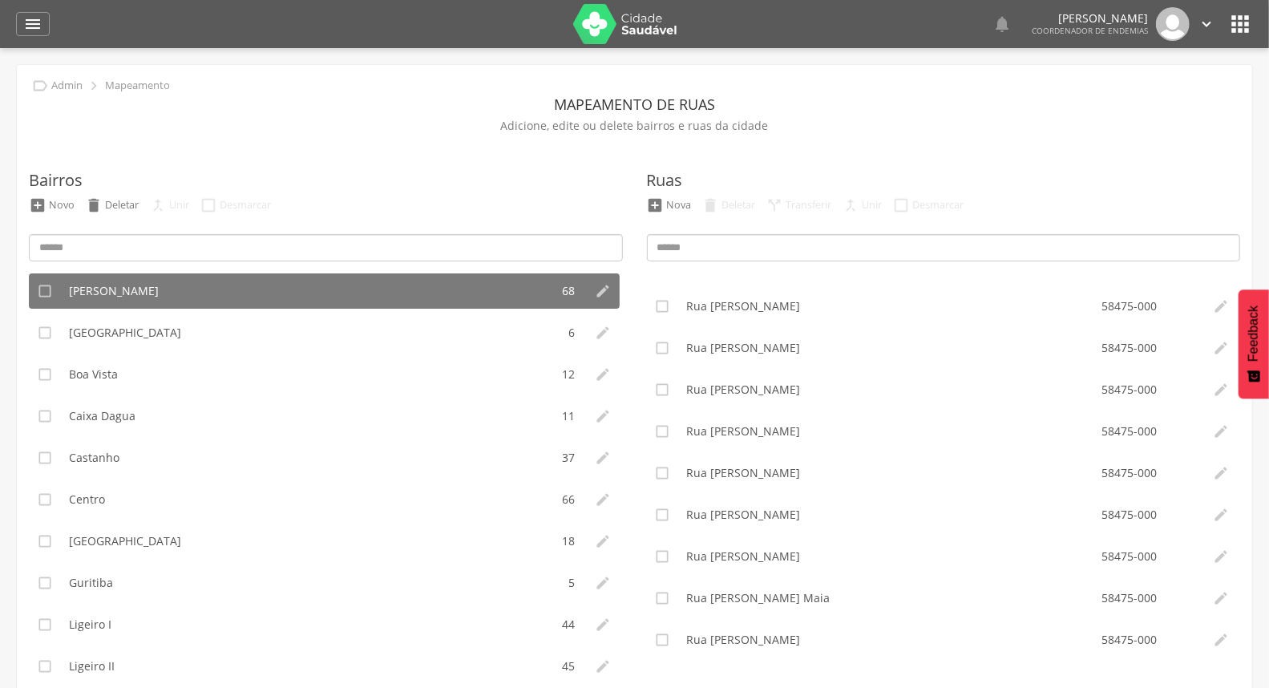
scroll to position [0, 0]
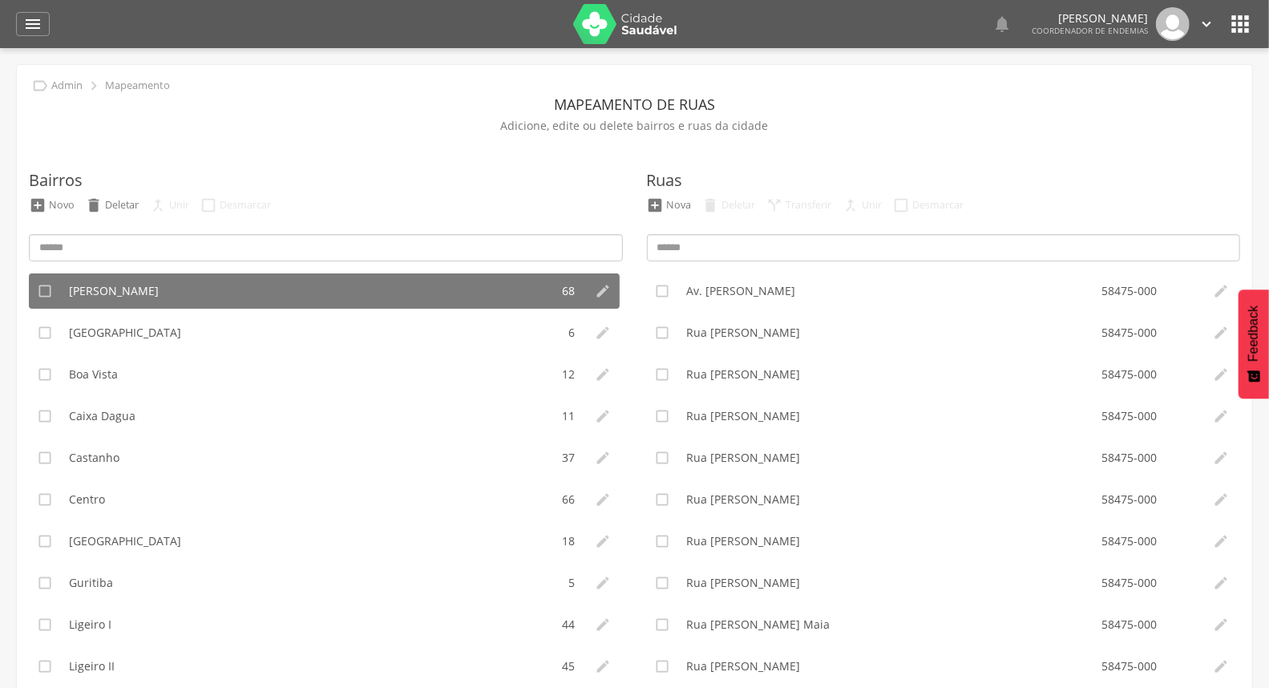
click at [1063, 156] on div "Ruas  Nova  Deletar  Transferir  Unir  Desmarcar  Av. Severino Bezerra Ca…" at bounding box center [944, 405] width 594 height 537
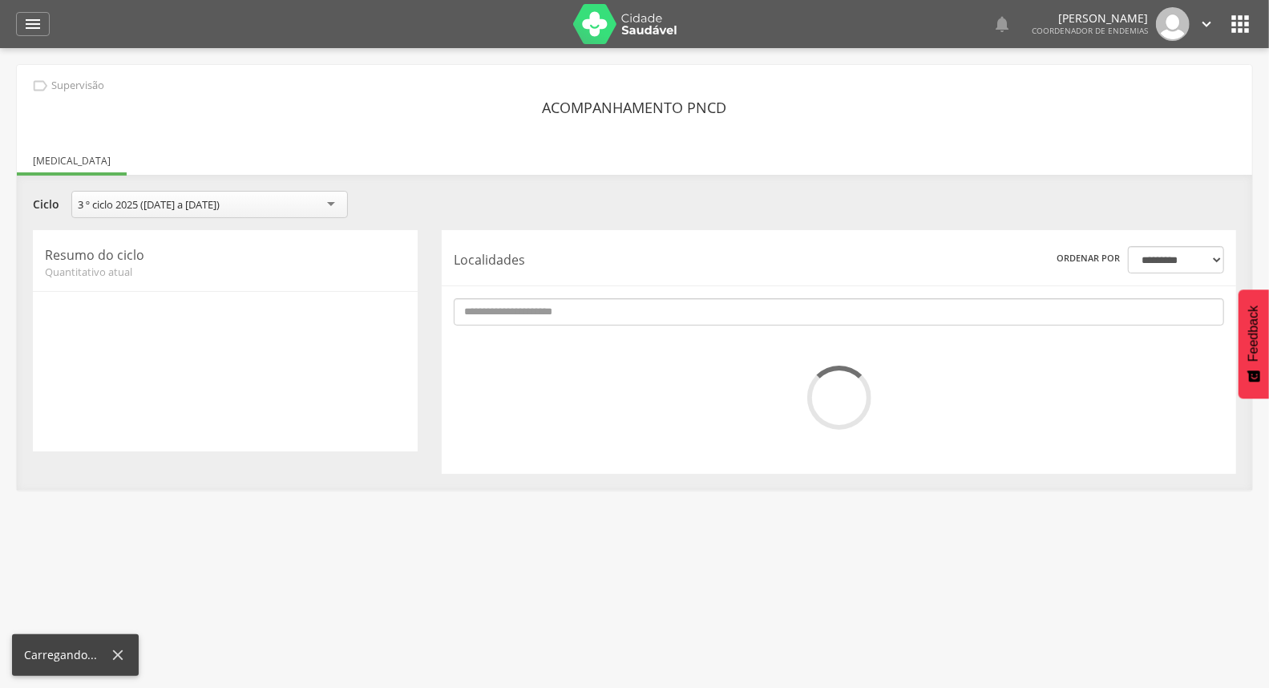
click at [1207, 19] on icon "" at bounding box center [1207, 24] width 18 height 18
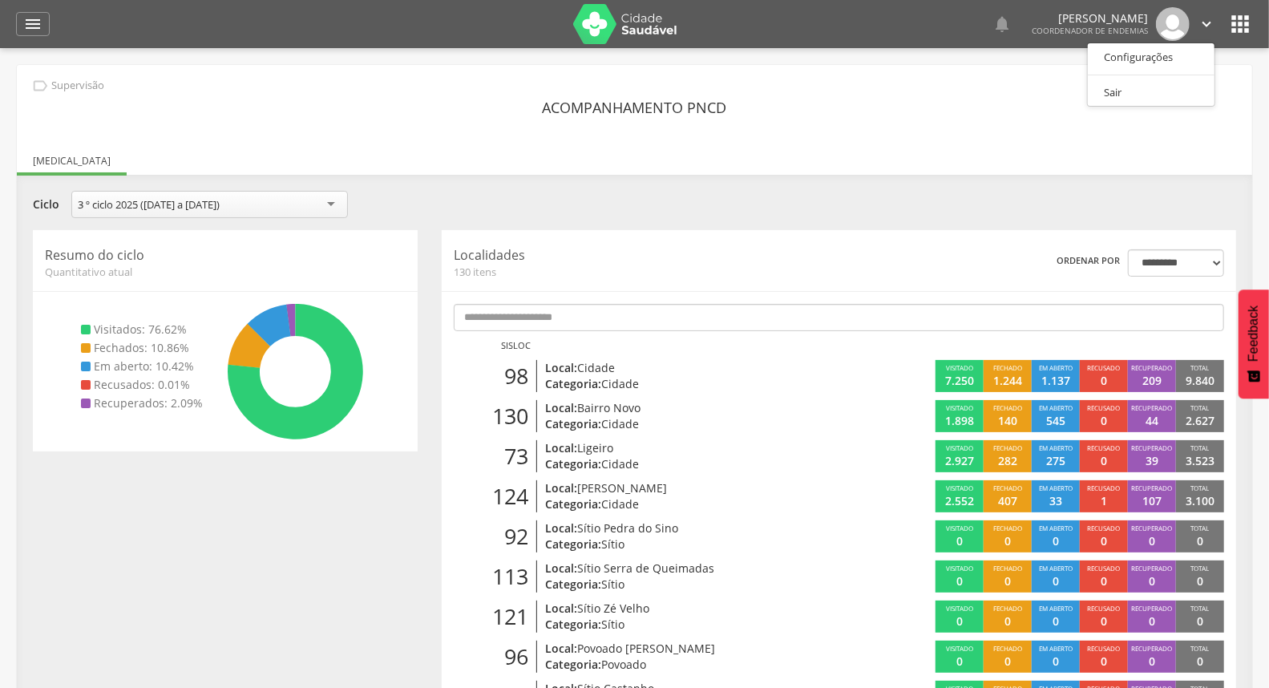
click at [821, 249] on header "**********" at bounding box center [839, 260] width 771 height 37
click at [1198, 26] on icon "" at bounding box center [1207, 24] width 18 height 18
click at [1161, 96] on link "Sair" at bounding box center [1151, 93] width 127 height 20
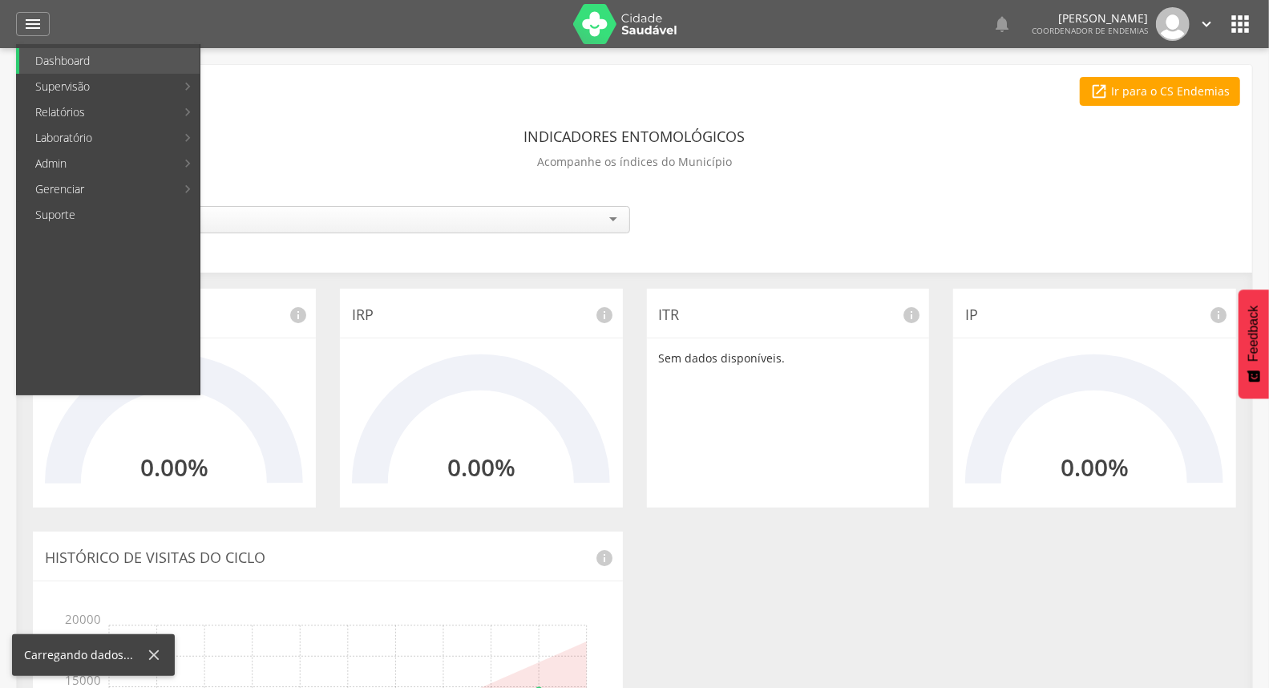
click at [265, 156] on div "Indicadores Entomológicos Acompanhe os índices do Município" at bounding box center [634, 151] width 1211 height 59
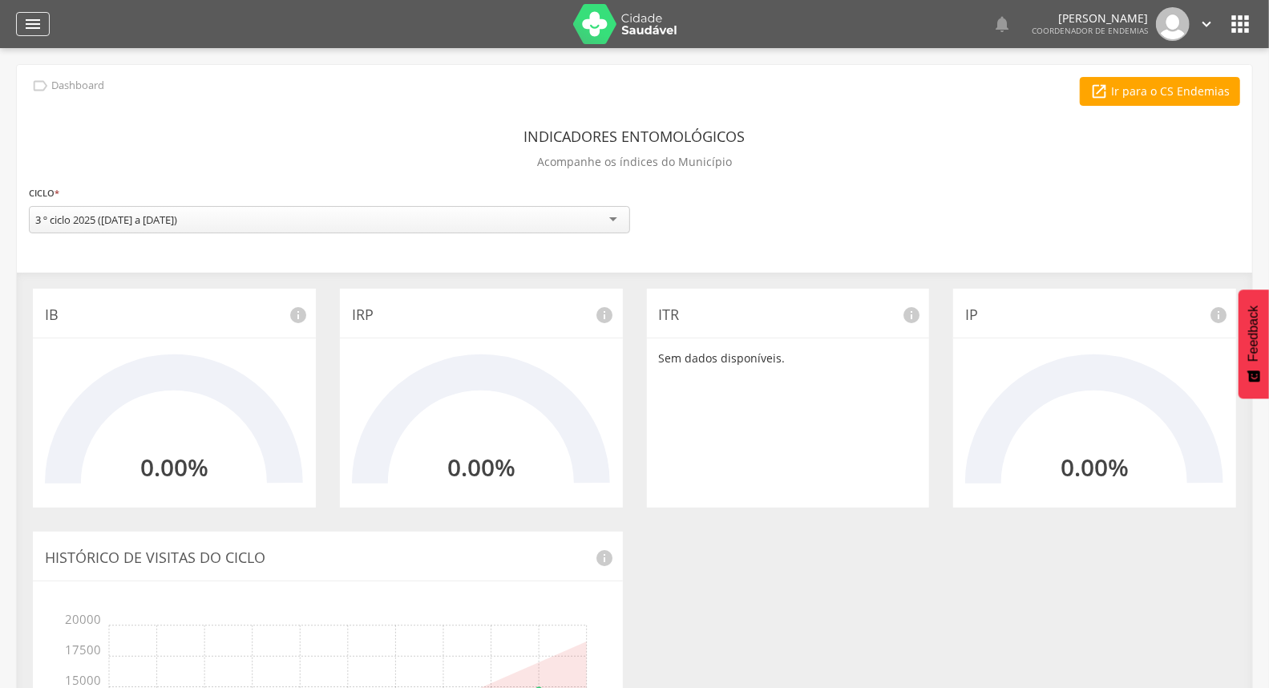
click at [30, 24] on icon "" at bounding box center [32, 23] width 19 height 19
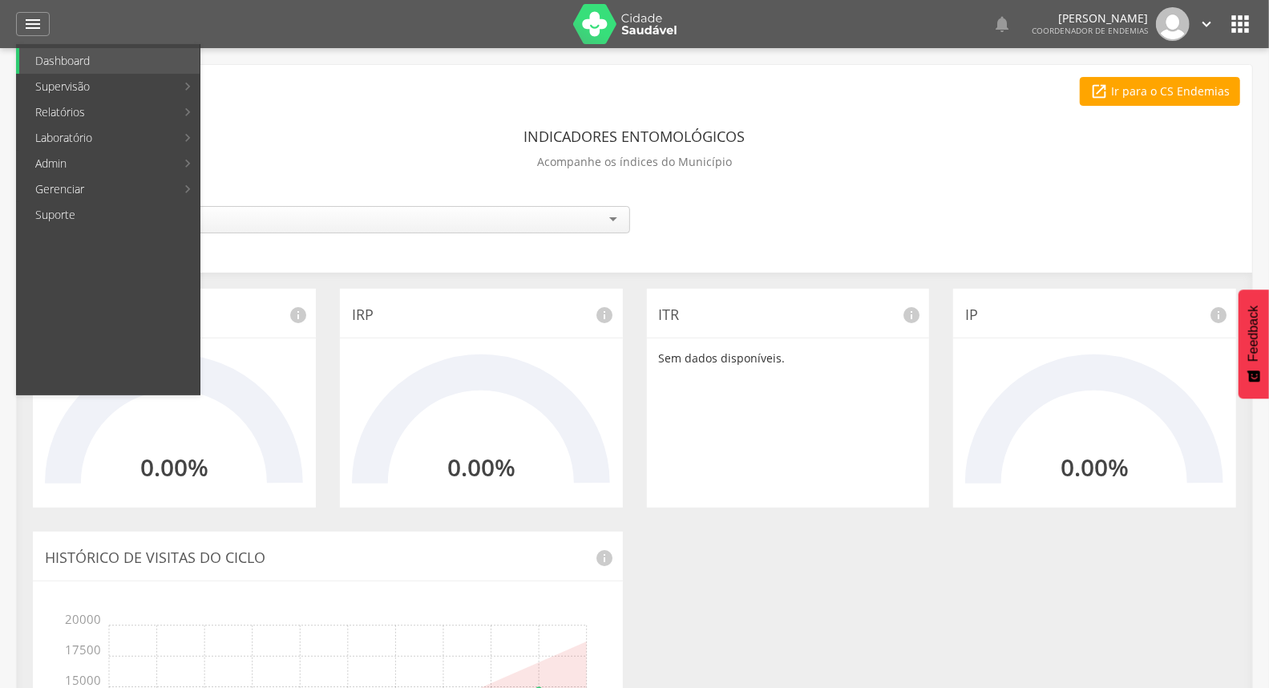
click at [292, 163] on link "Acompanhamento PNCD" at bounding box center [294, 164] width 180 height 26
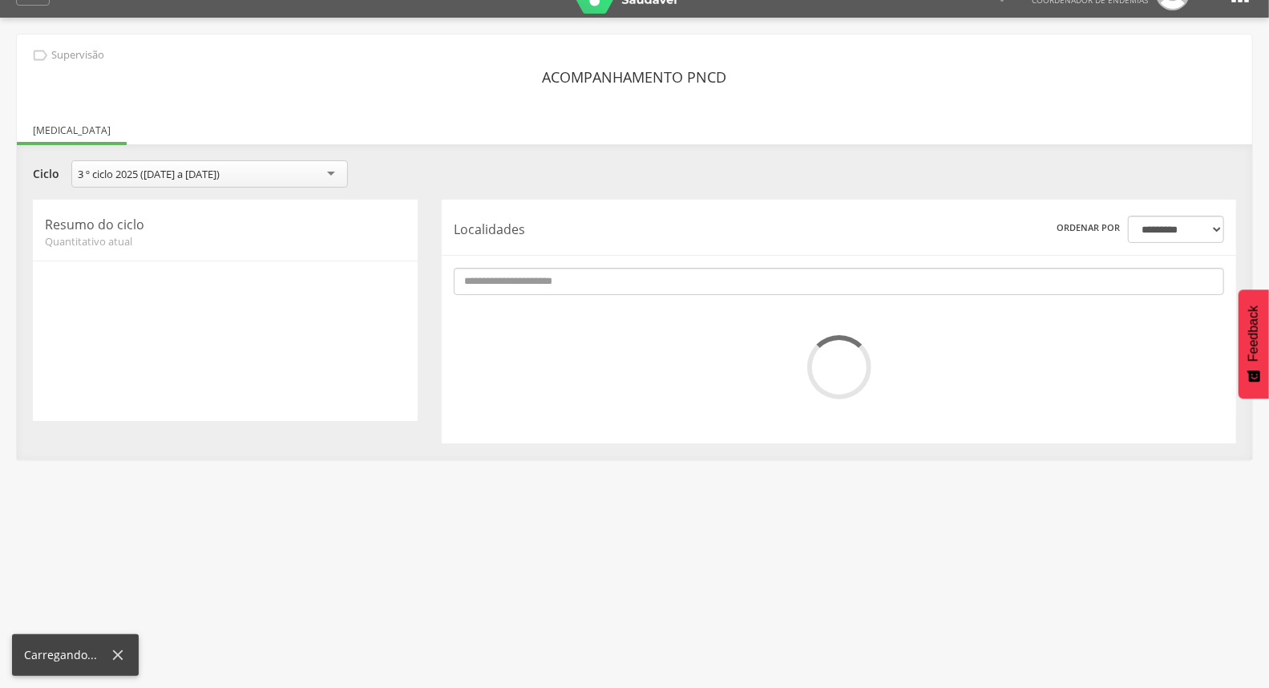
scroll to position [48, 0]
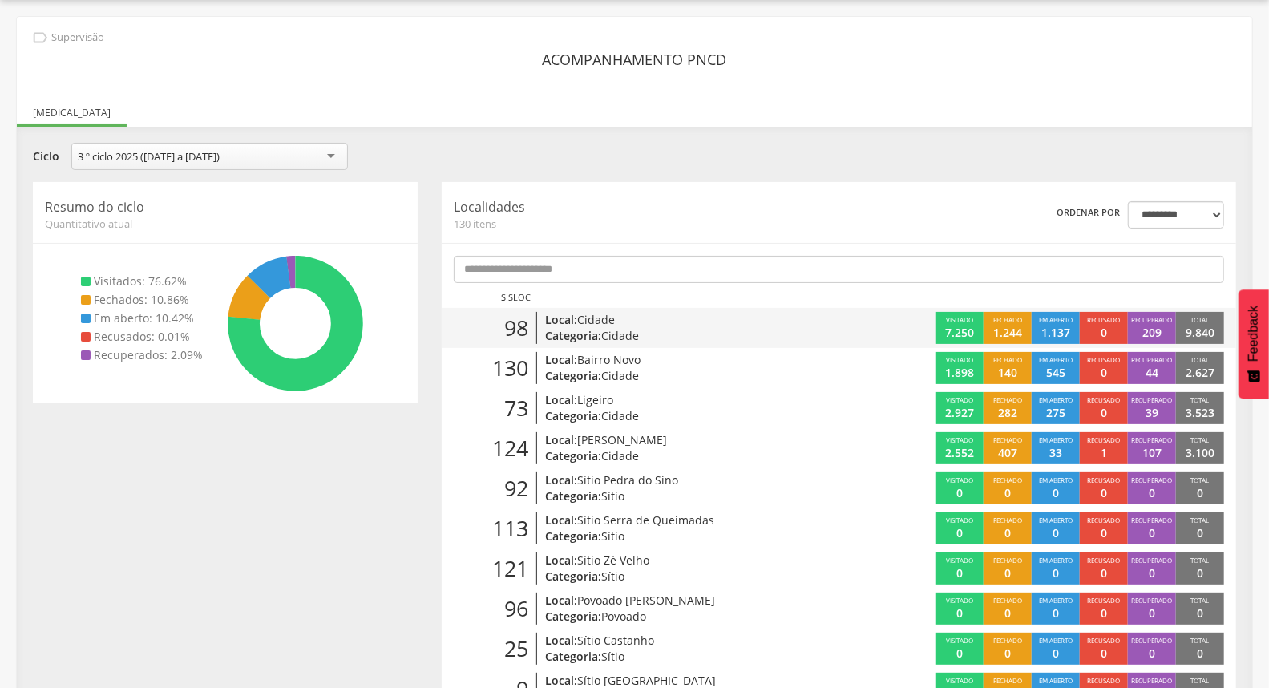
click at [778, 317] on p "Local: Cidade" at bounding box center [674, 320] width 259 height 16
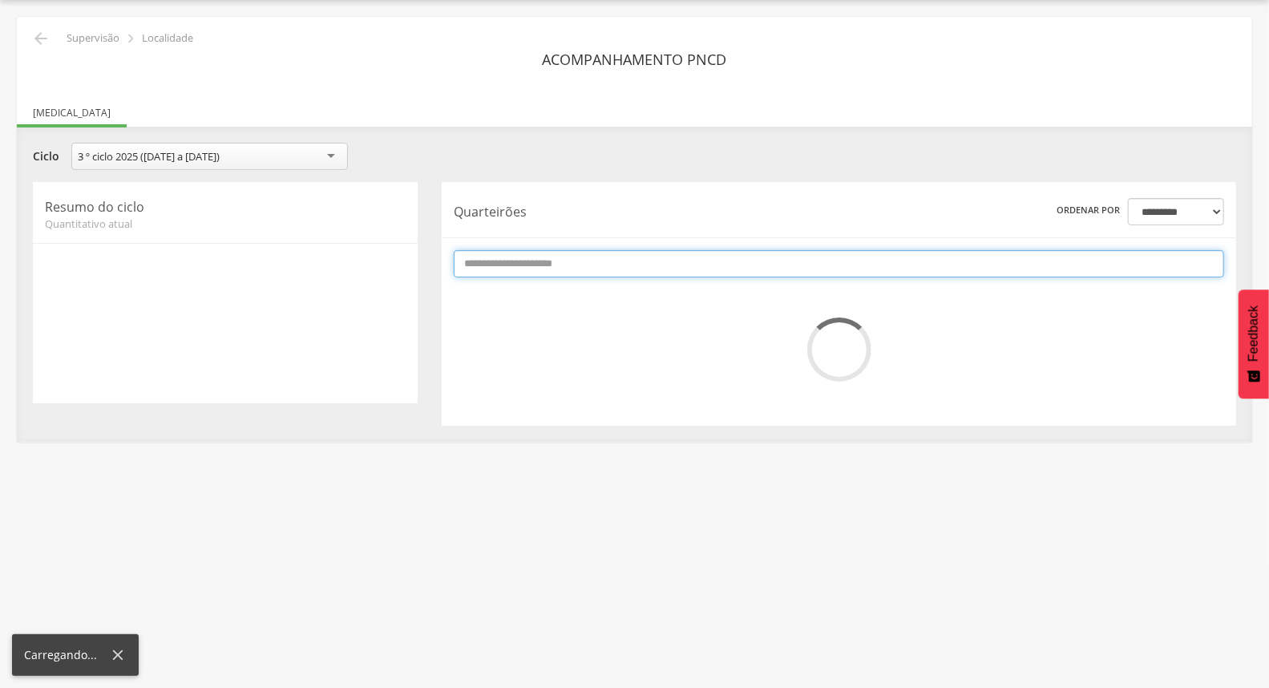
click at [791, 269] on input "text" at bounding box center [839, 263] width 771 height 27
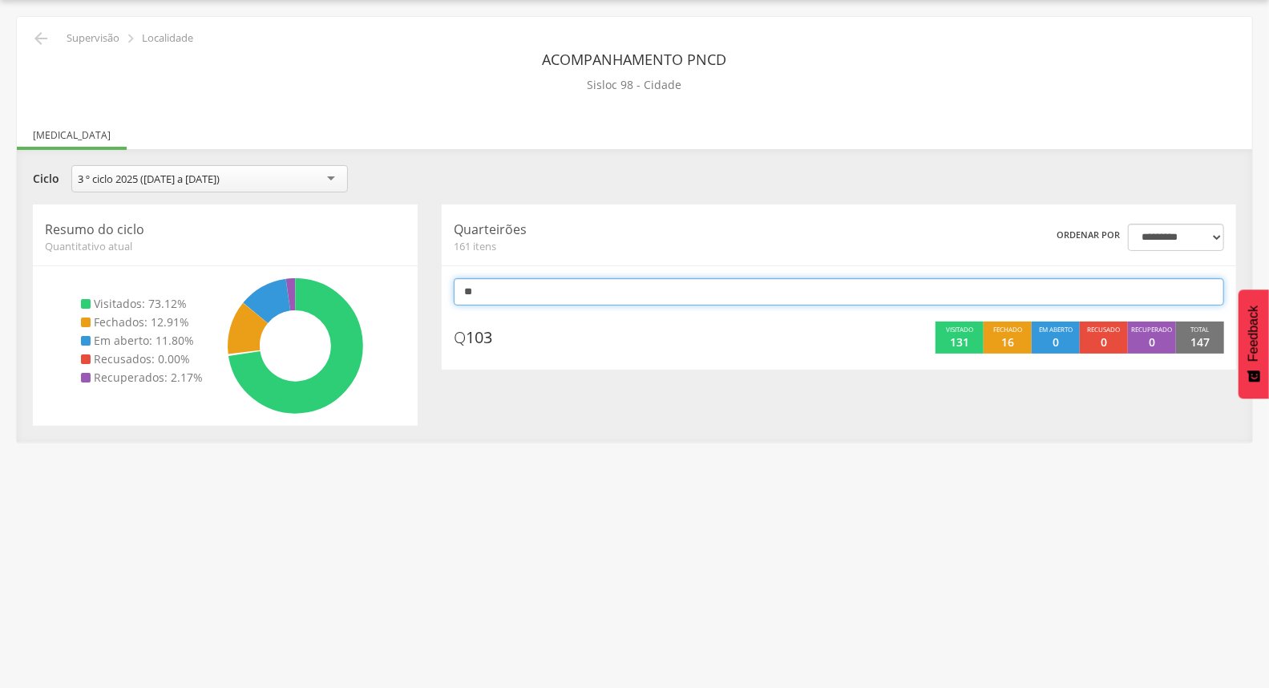
type input "*"
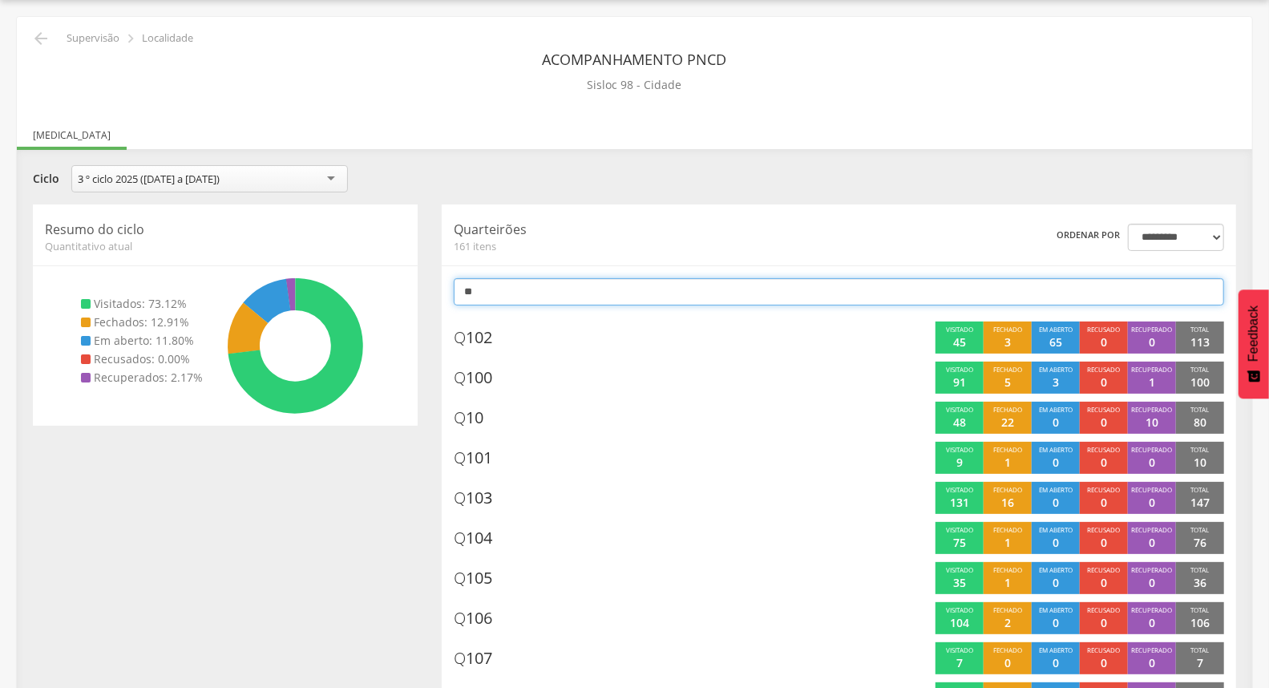
type input "*"
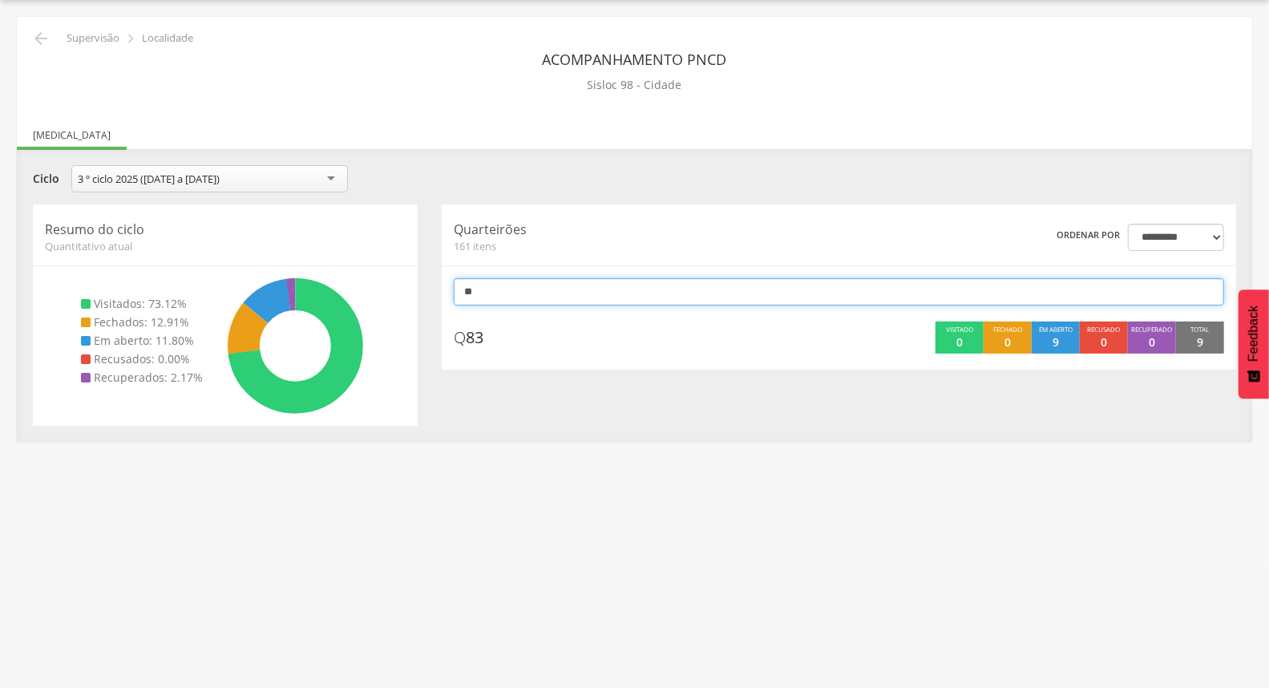
type input "*"
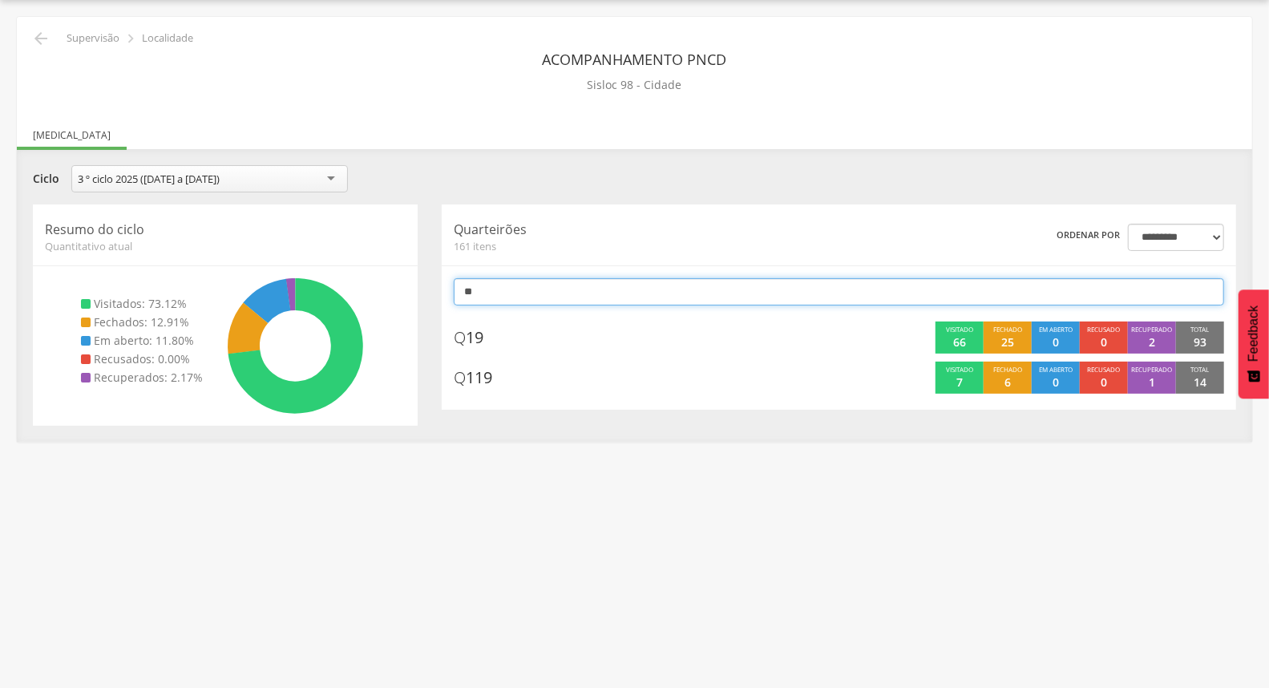
type input "*"
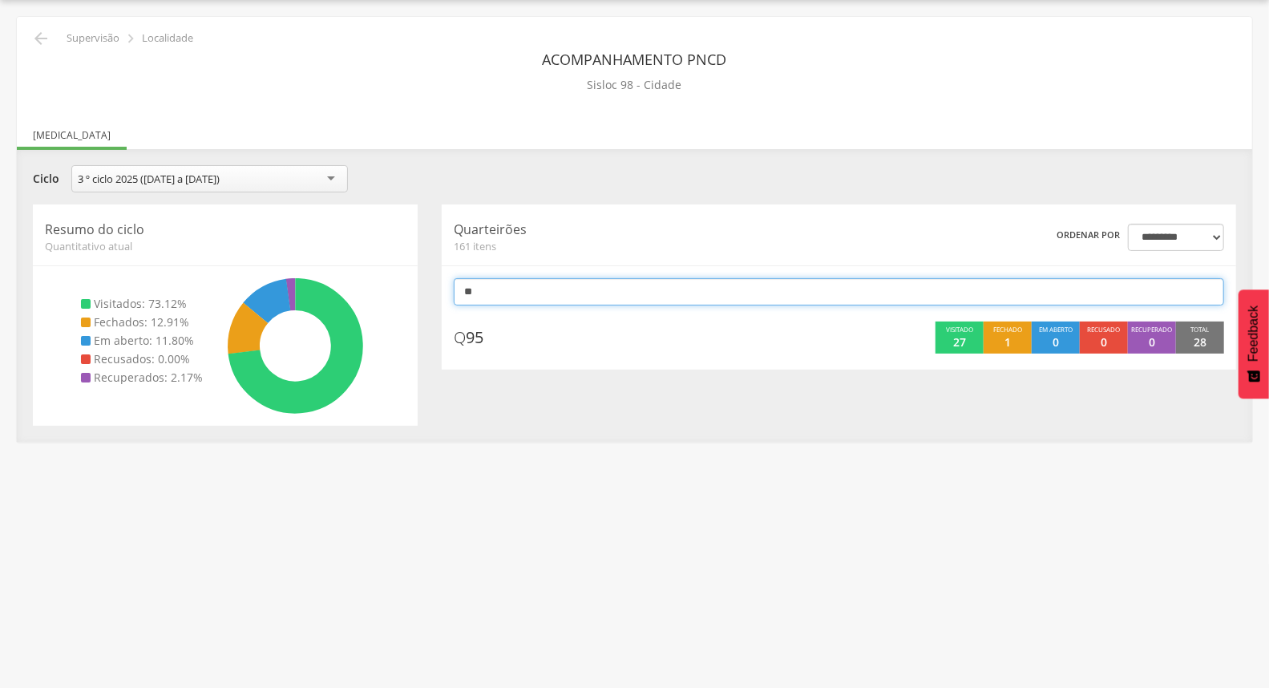
type input "*"
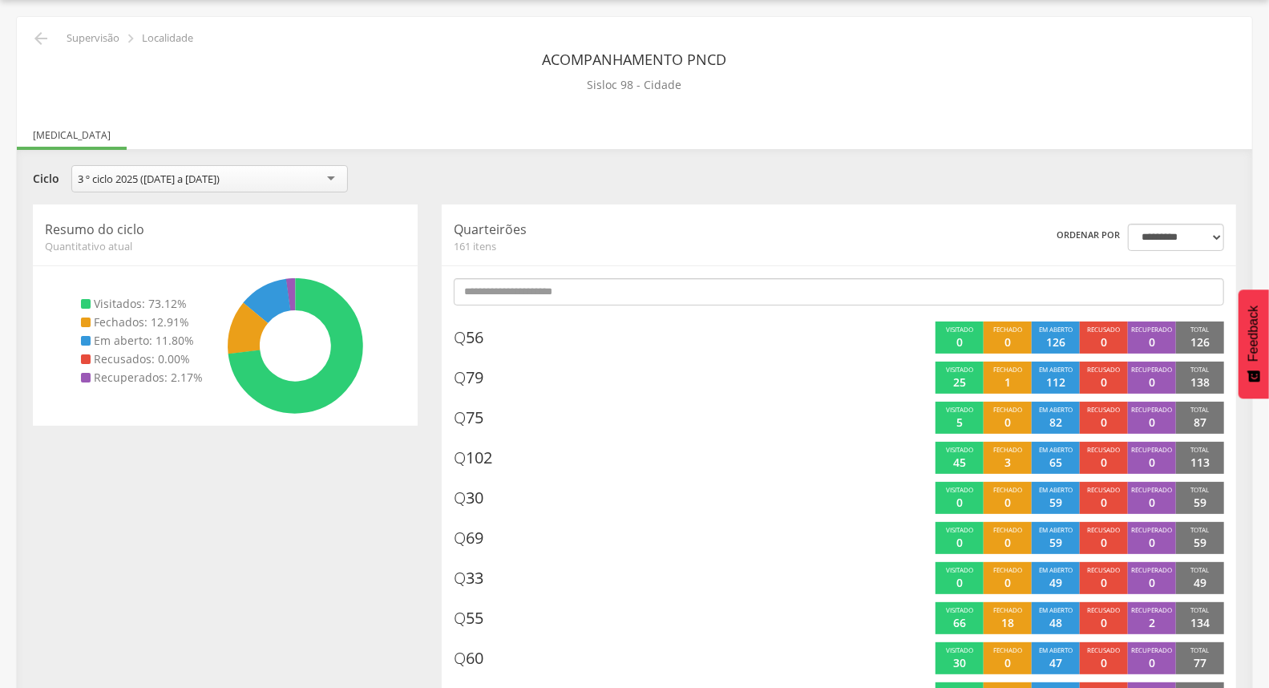
click at [752, 165] on div "**********" at bounding box center [635, 180] width 1228 height 31
click at [751, 165] on div "**********" at bounding box center [635, 180] width 1228 height 31
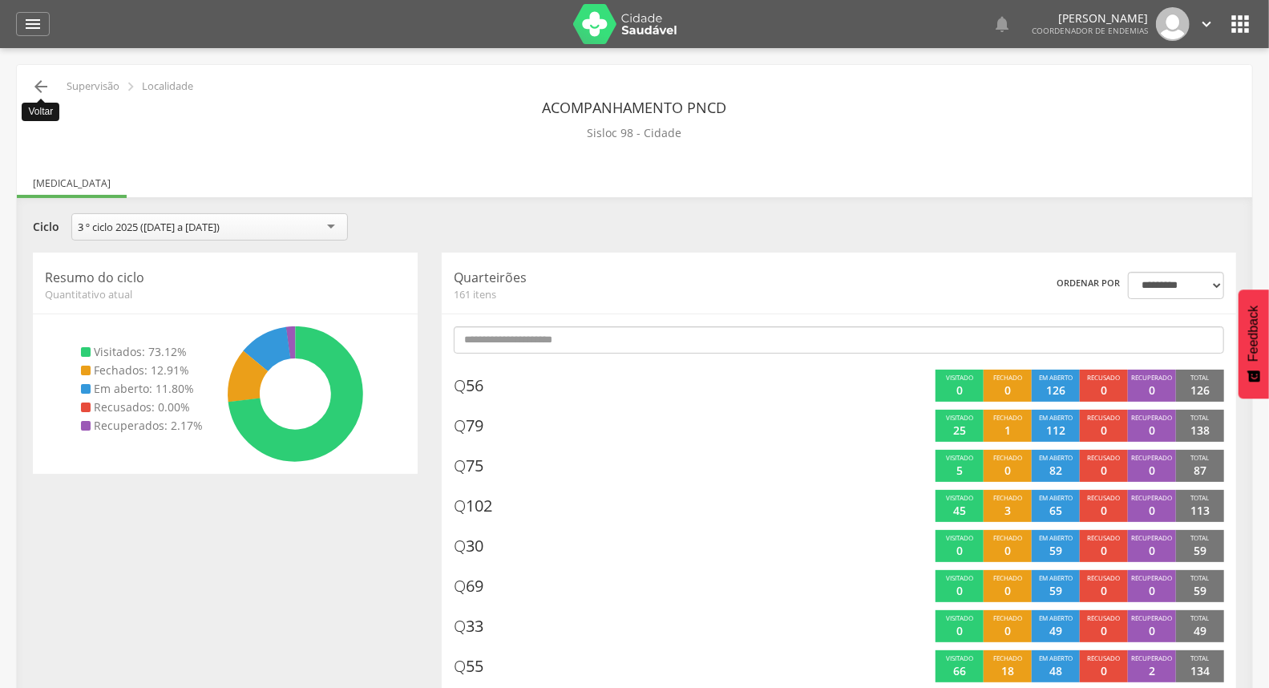
click at [45, 91] on icon "" at bounding box center [40, 86] width 19 height 19
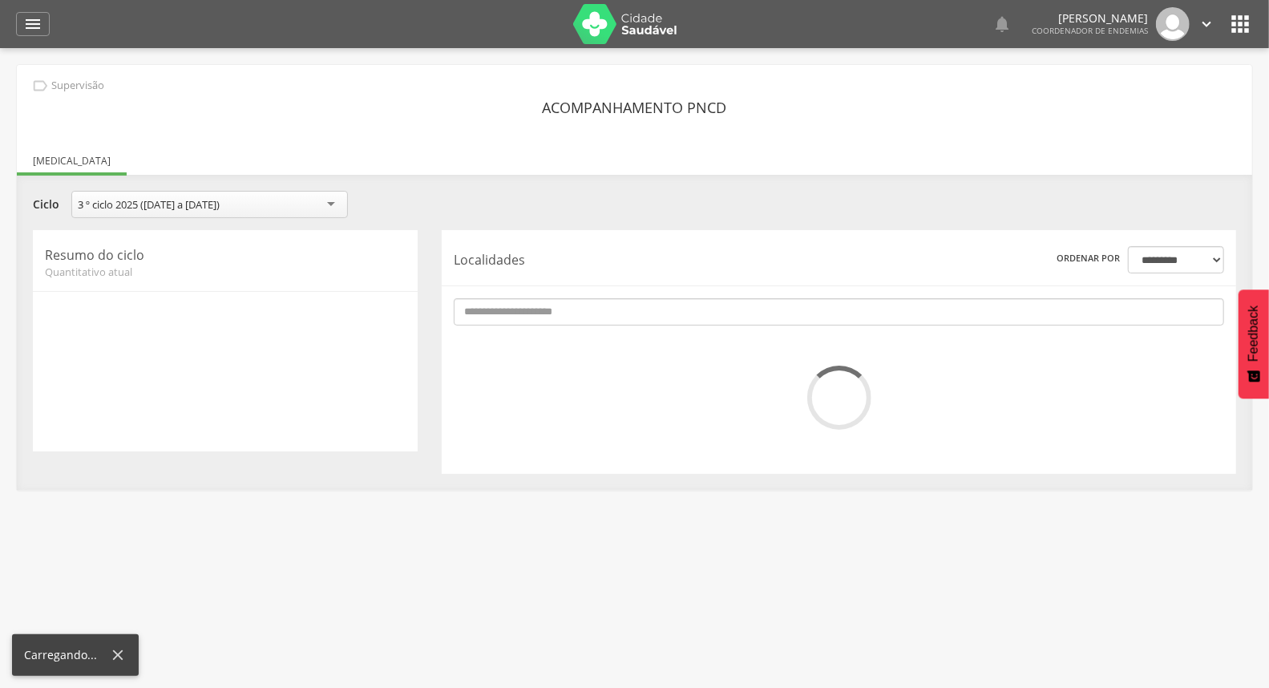
click at [947, 209] on div "**********" at bounding box center [635, 206] width 1228 height 31
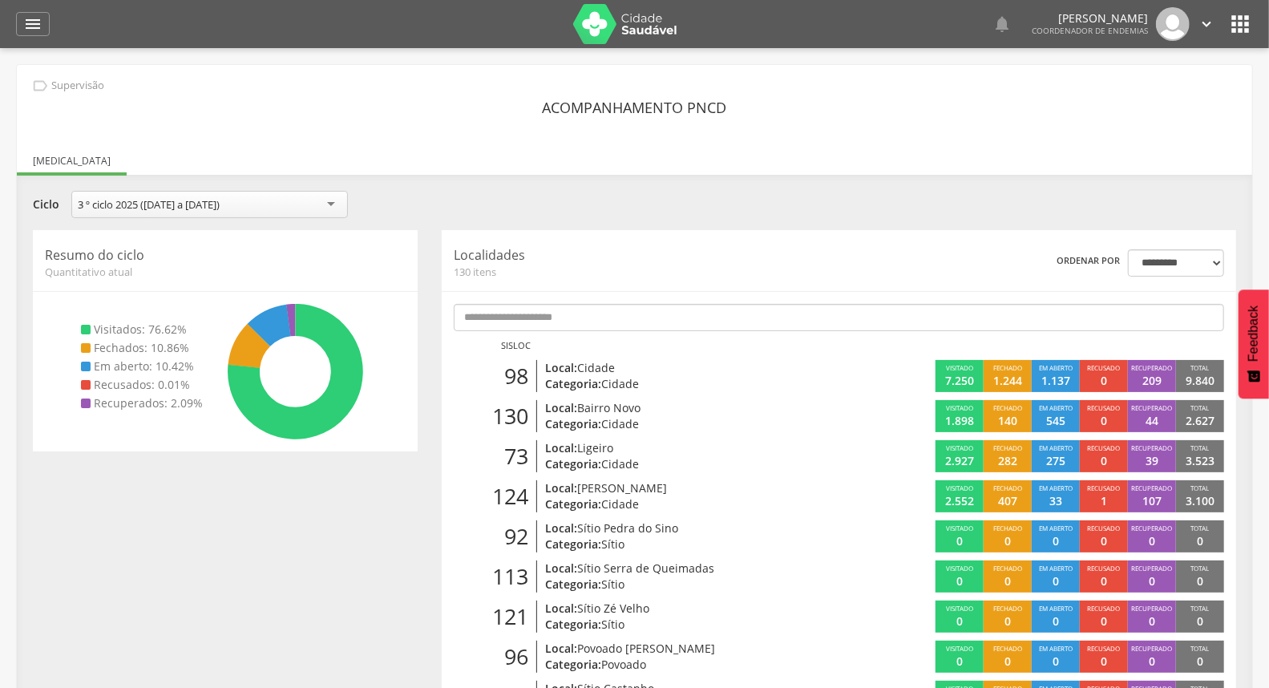
click at [839, 217] on div "**********" at bounding box center [635, 206] width 1228 height 31
click at [1201, 22] on icon "" at bounding box center [1207, 24] width 18 height 18
click at [1152, 100] on link "Sair" at bounding box center [1151, 93] width 127 height 20
